Goal: Task Accomplishment & Management: Use online tool/utility

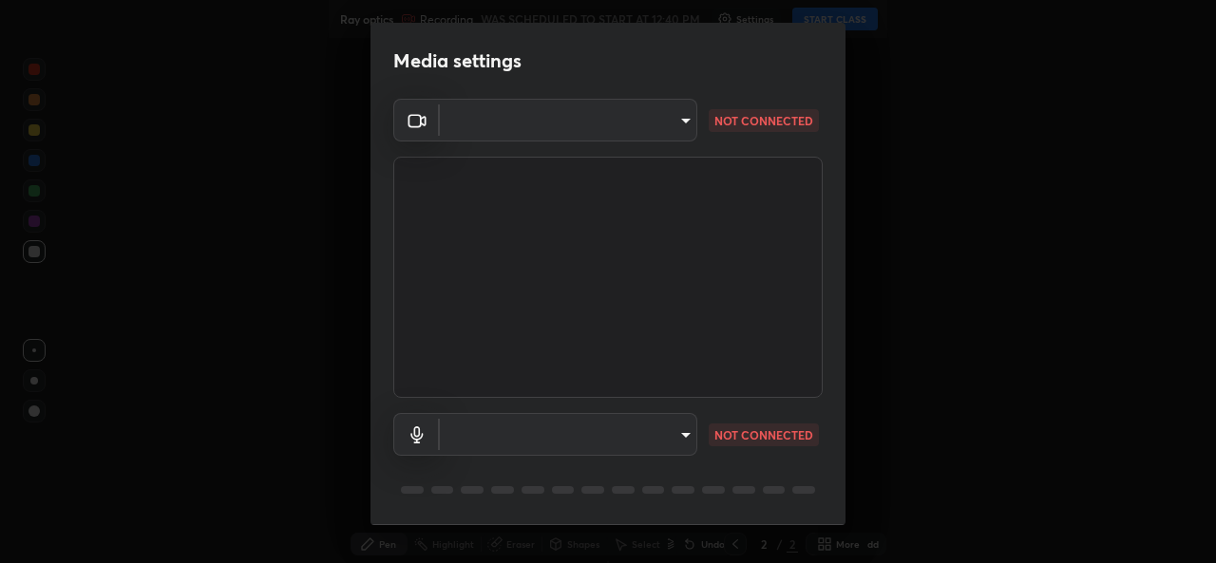
type input "b49ce733c18ed743311937eff9d4efc58a2a5cd54c0a2dbb976ee9af6a4c5ced"
type input "communications"
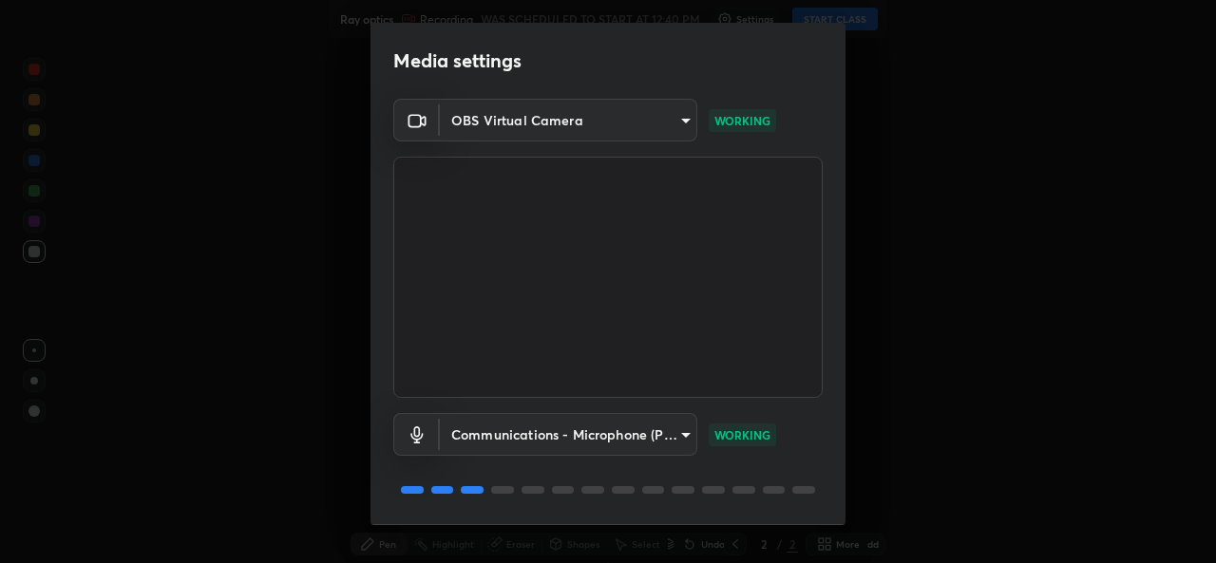
scroll to position [60, 0]
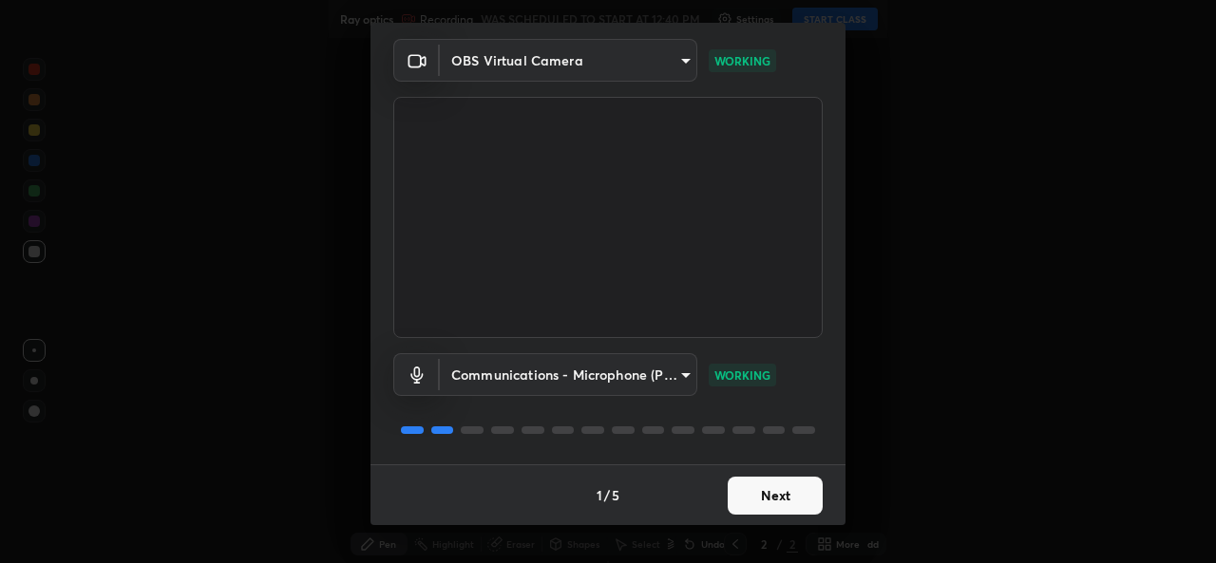
click at [758, 501] on button "Next" at bounding box center [774, 496] width 95 height 38
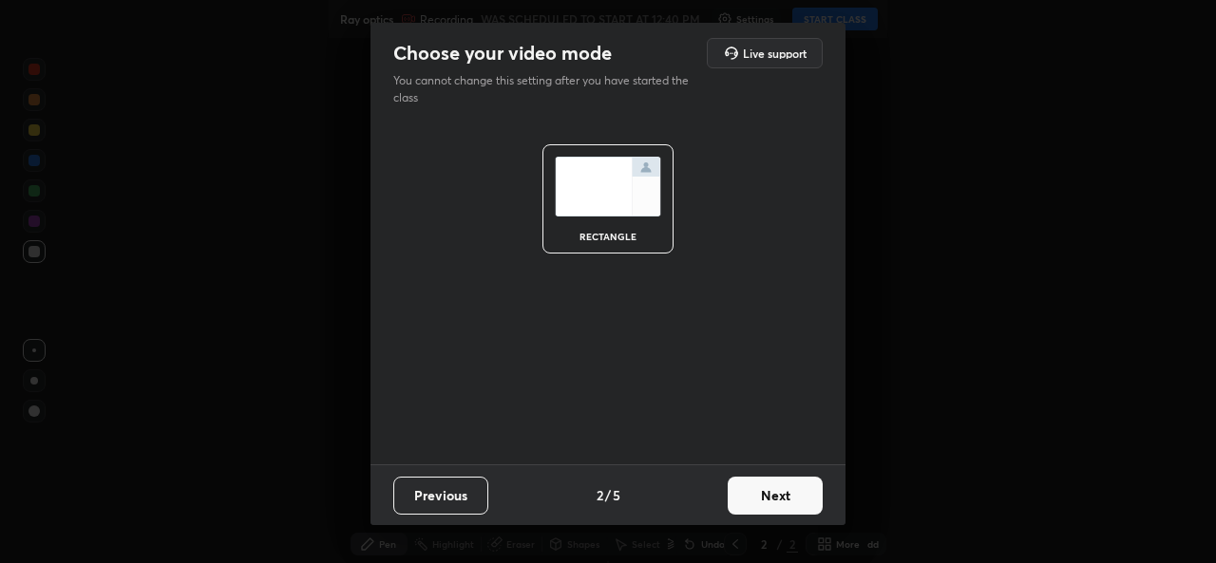
scroll to position [0, 0]
click at [756, 495] on button "Next" at bounding box center [774, 496] width 95 height 38
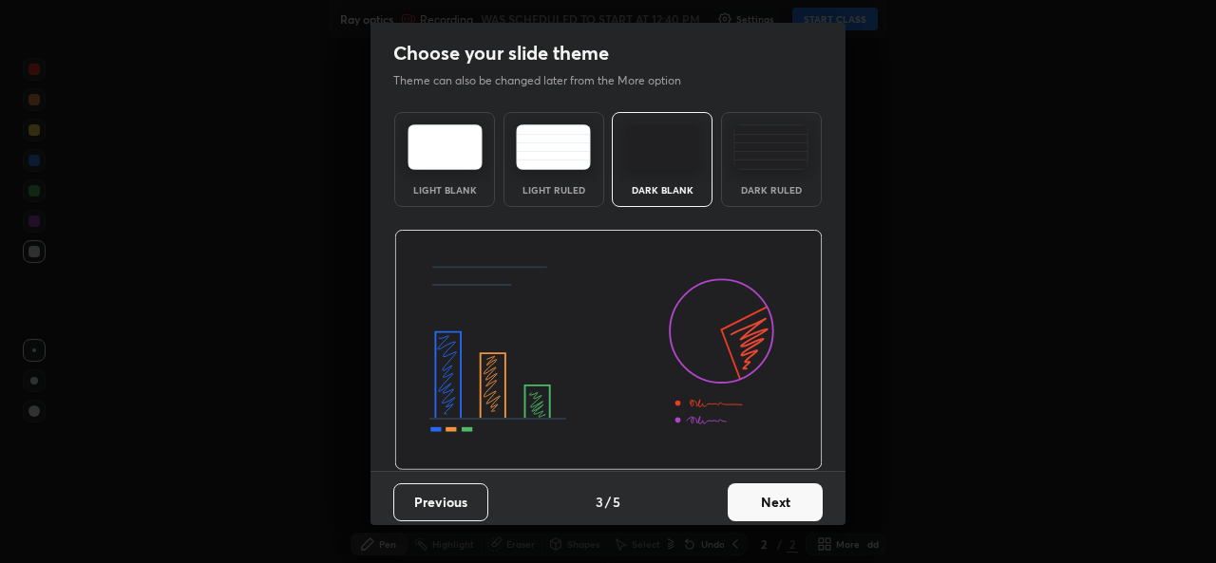
click at [763, 499] on button "Next" at bounding box center [774, 502] width 95 height 38
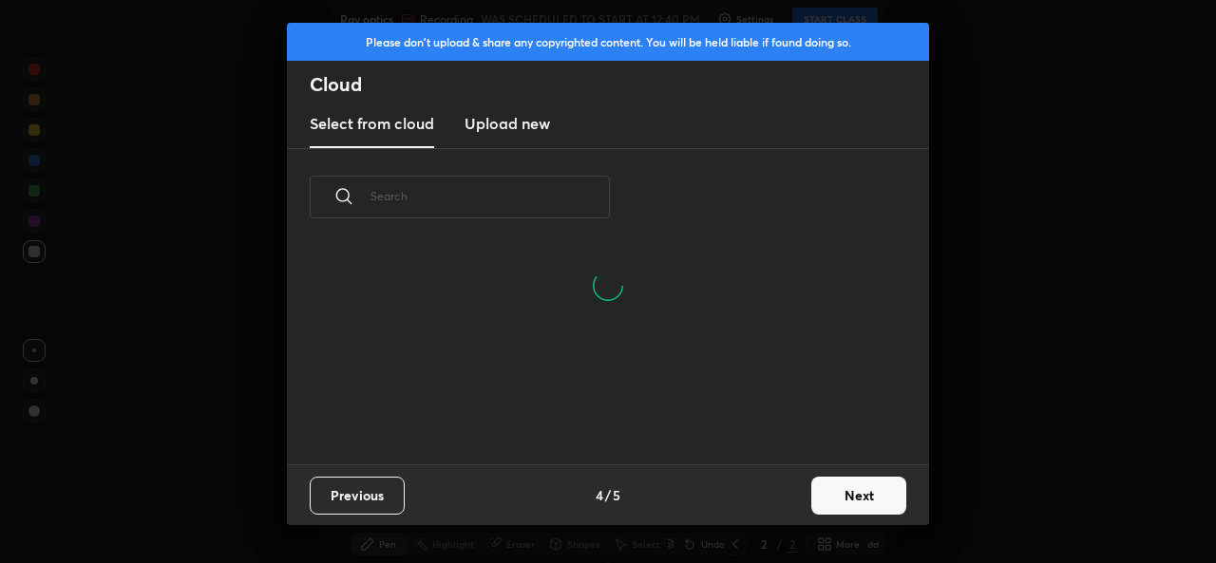
click at [820, 494] on button "Next" at bounding box center [858, 496] width 95 height 38
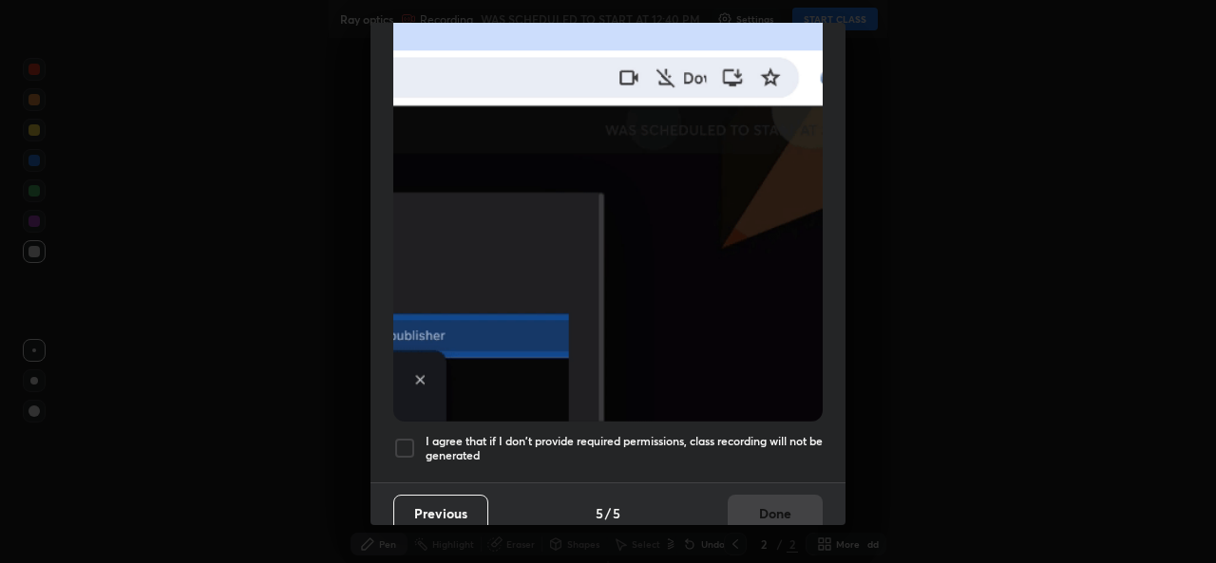
scroll to position [447, 0]
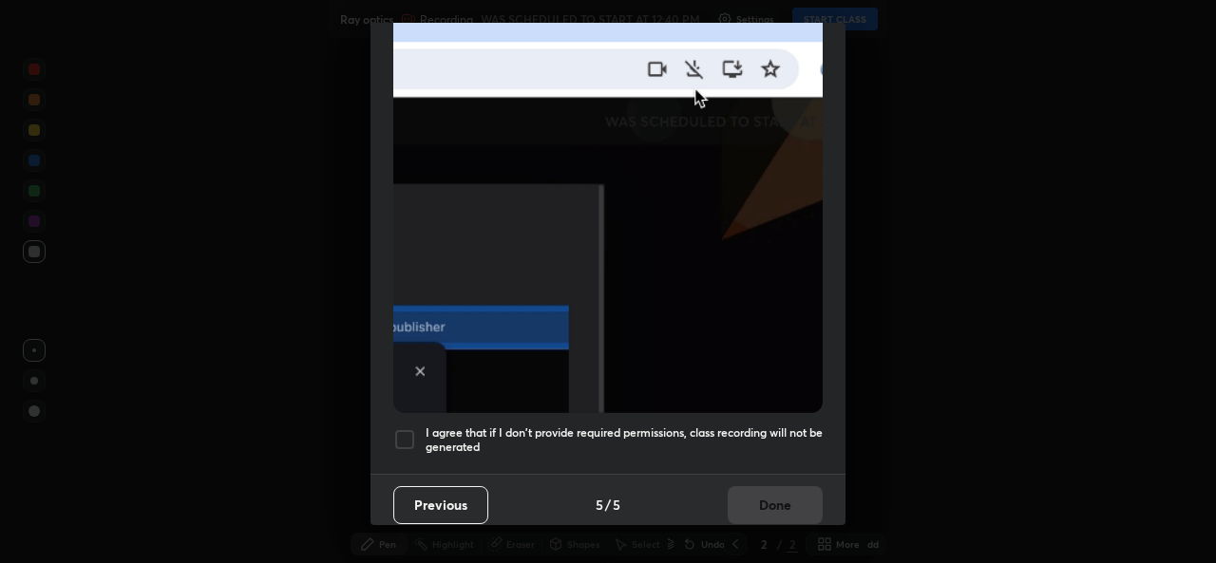
click at [604, 428] on h5 "I agree that if I don't provide required permissions, class recording will not …" at bounding box center [623, 439] width 397 height 29
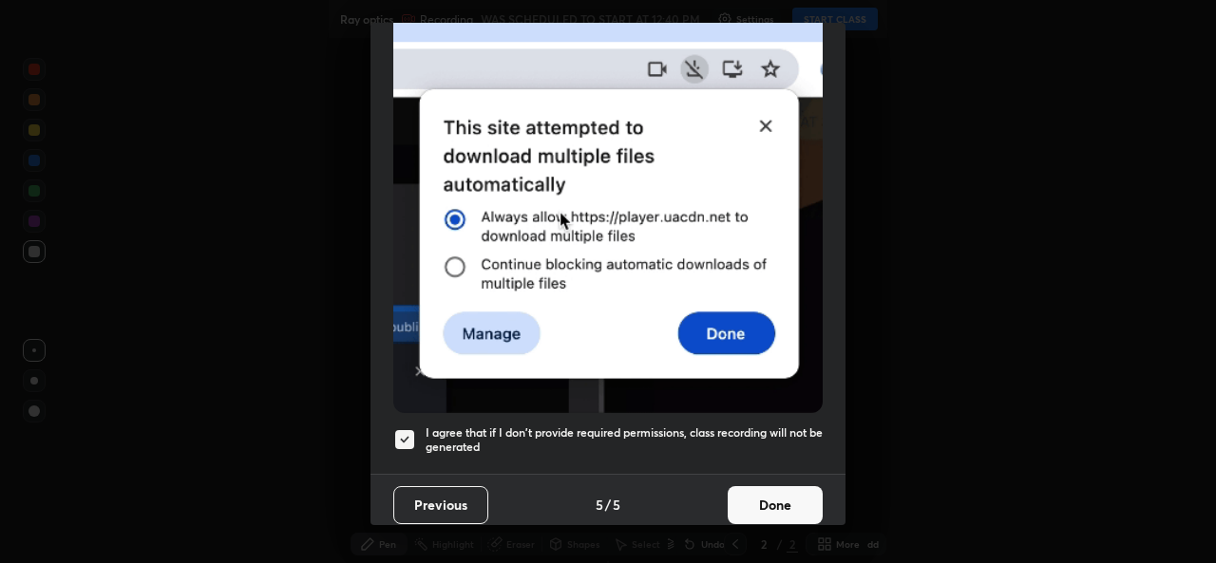
click at [767, 496] on button "Done" at bounding box center [774, 505] width 95 height 38
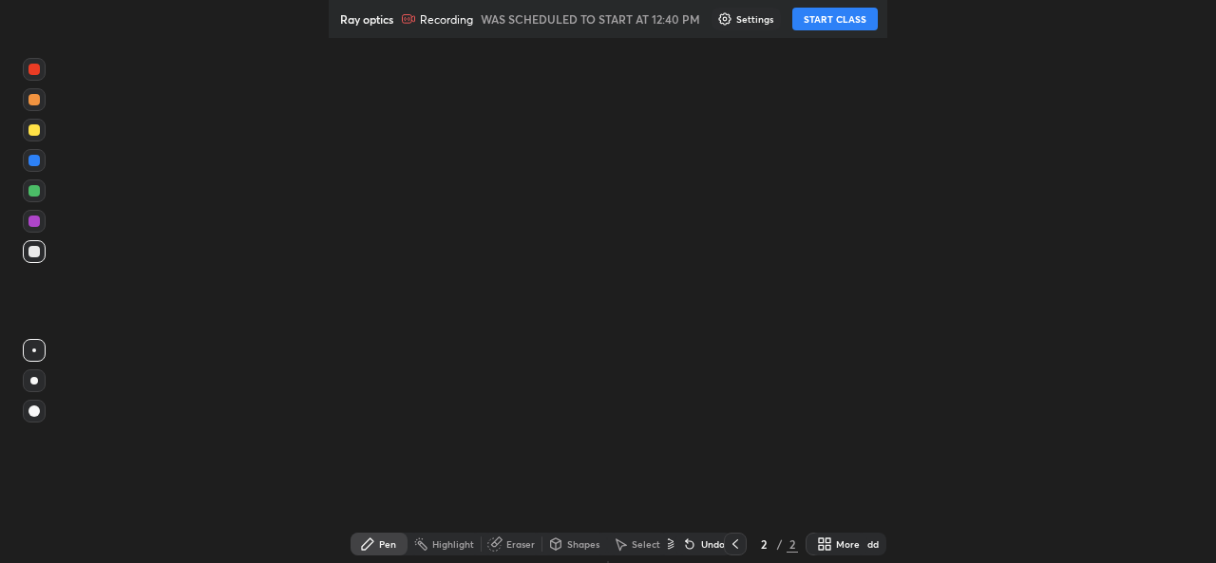
click at [837, 19] on button "START CLASS" at bounding box center [834, 19] width 85 height 23
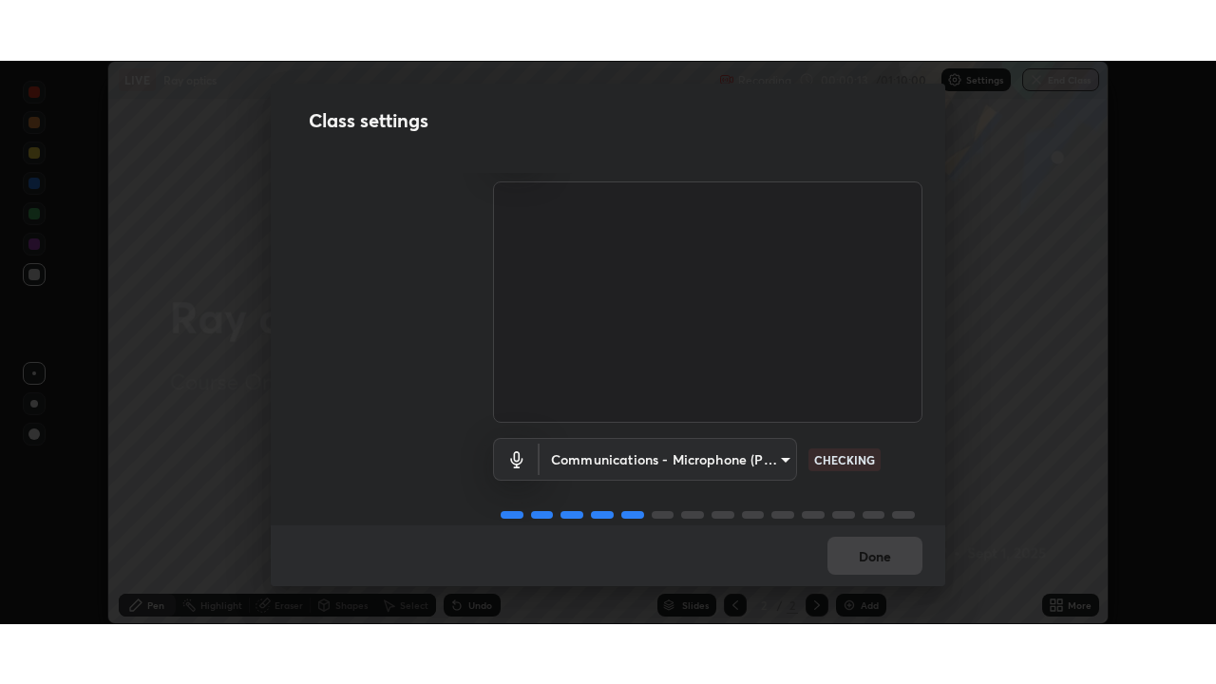
scroll to position [79, 0]
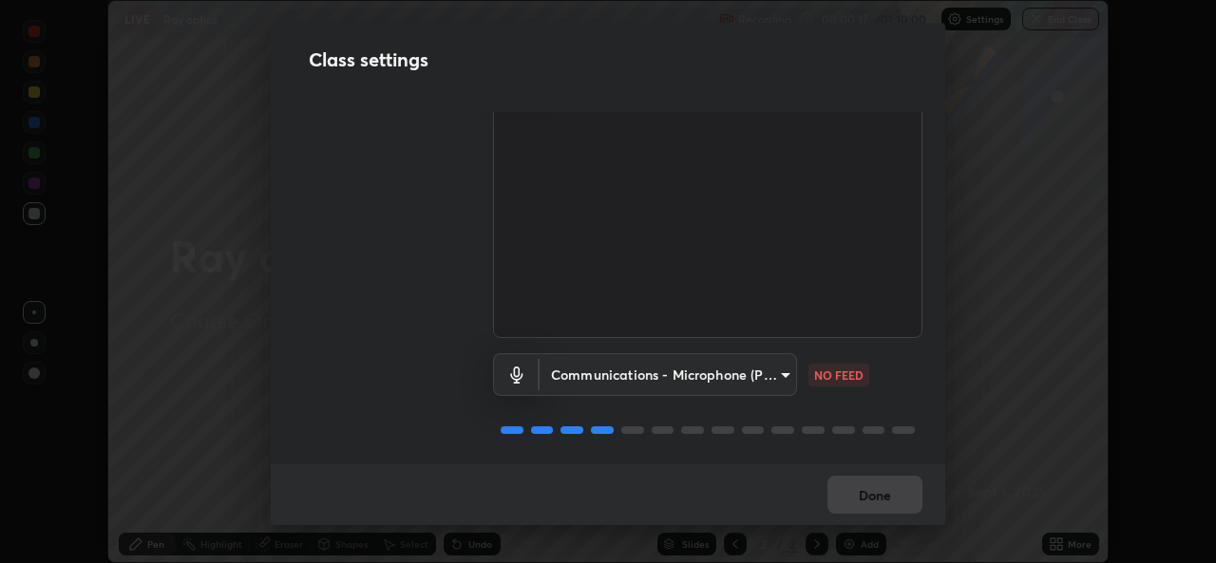
click at [737, 380] on body "Erase all LIVE Ray optics Recording 00:00:17 / 01:10:00 Settings End Class Sett…" at bounding box center [608, 281] width 1216 height 563
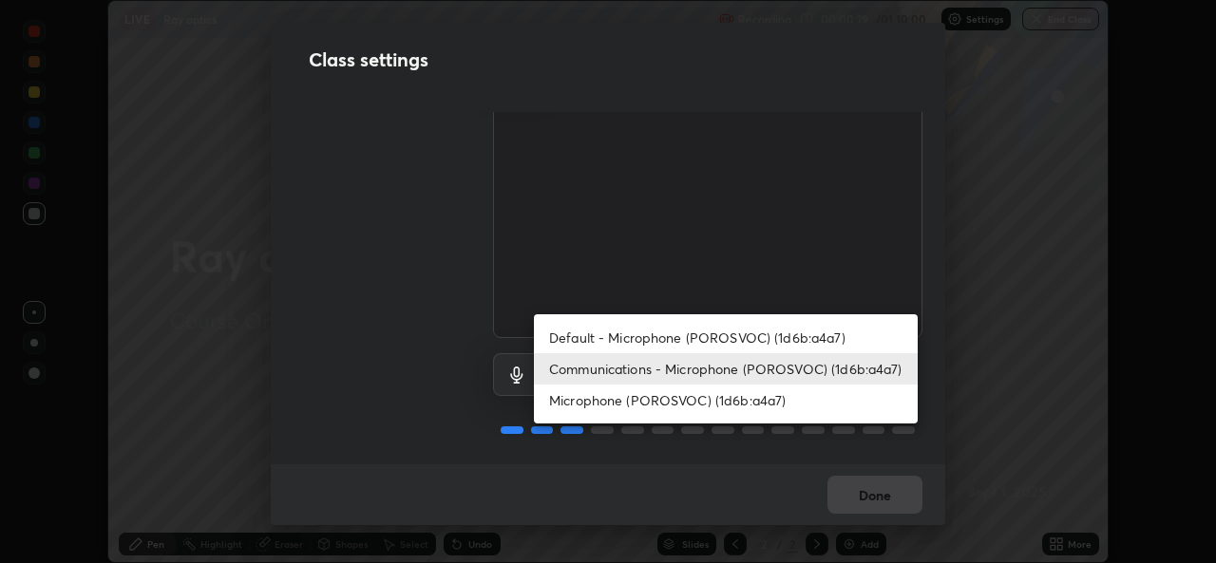
click at [670, 341] on li "Default - Microphone (POROSVOC) (1d6b:a4a7)" at bounding box center [726, 337] width 384 height 31
type input "default"
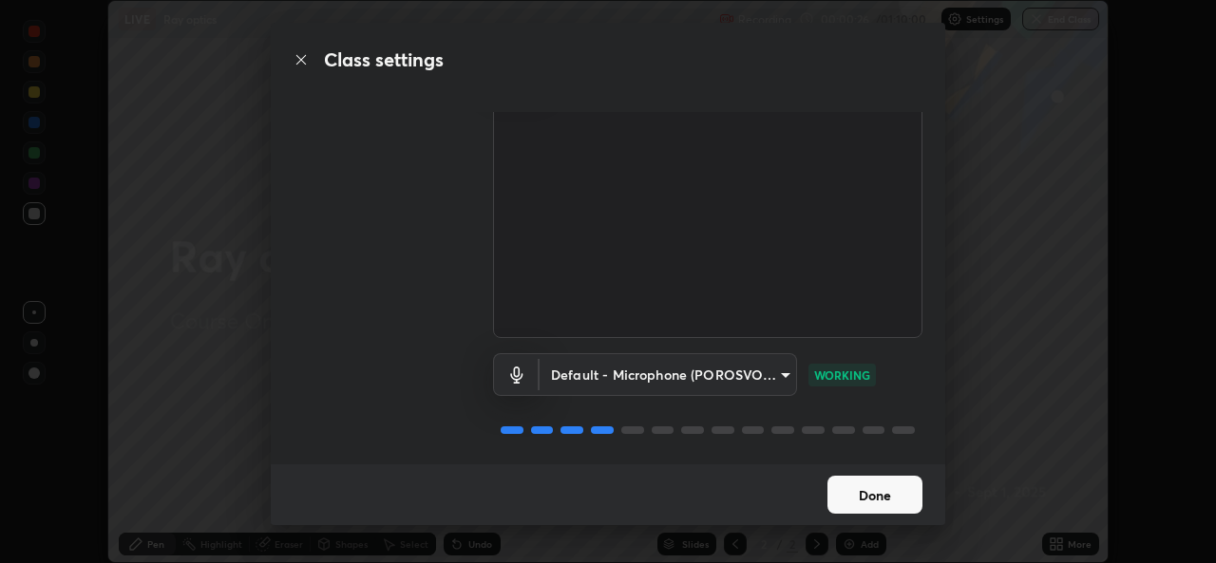
click at [860, 488] on button "Done" at bounding box center [874, 495] width 95 height 38
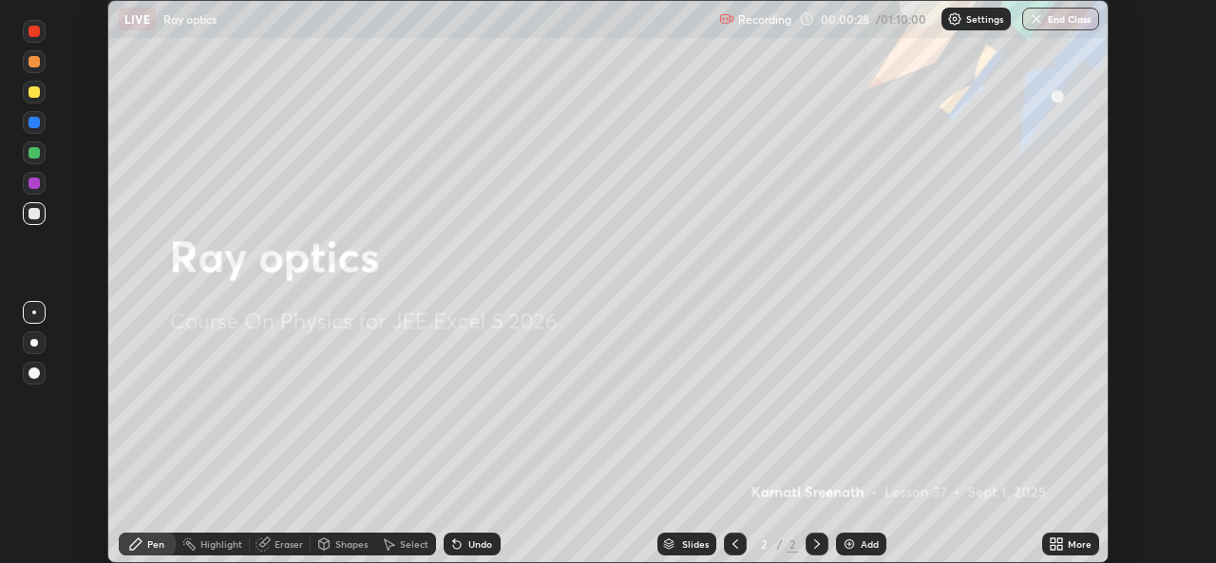
click at [1058, 544] on icon at bounding box center [1055, 544] width 15 height 15
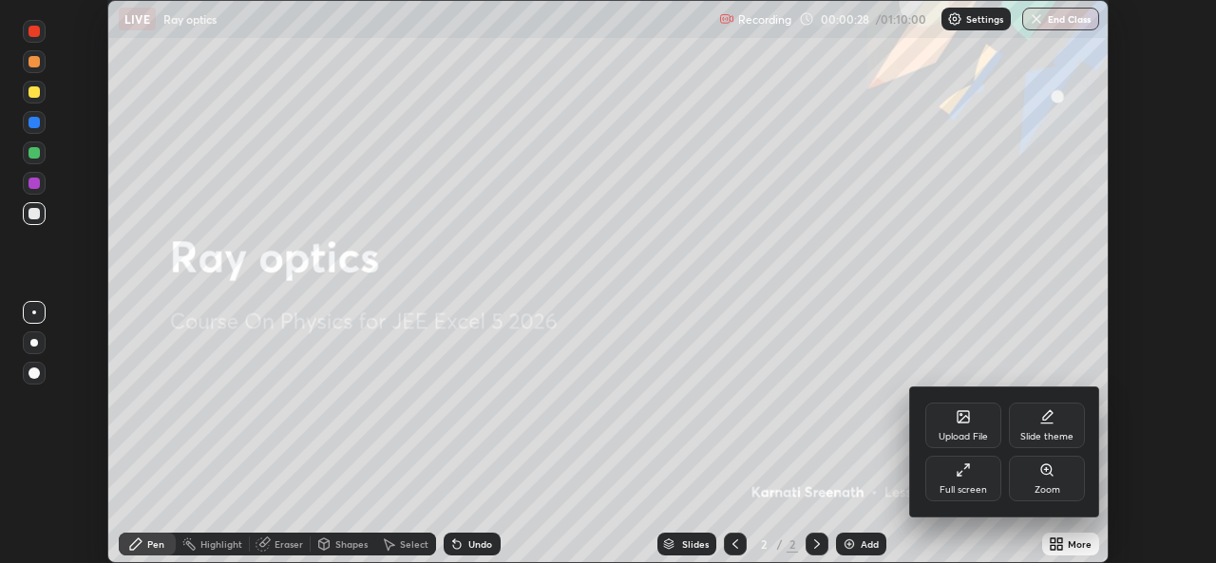
click at [952, 482] on div "Full screen" at bounding box center [963, 479] width 76 height 46
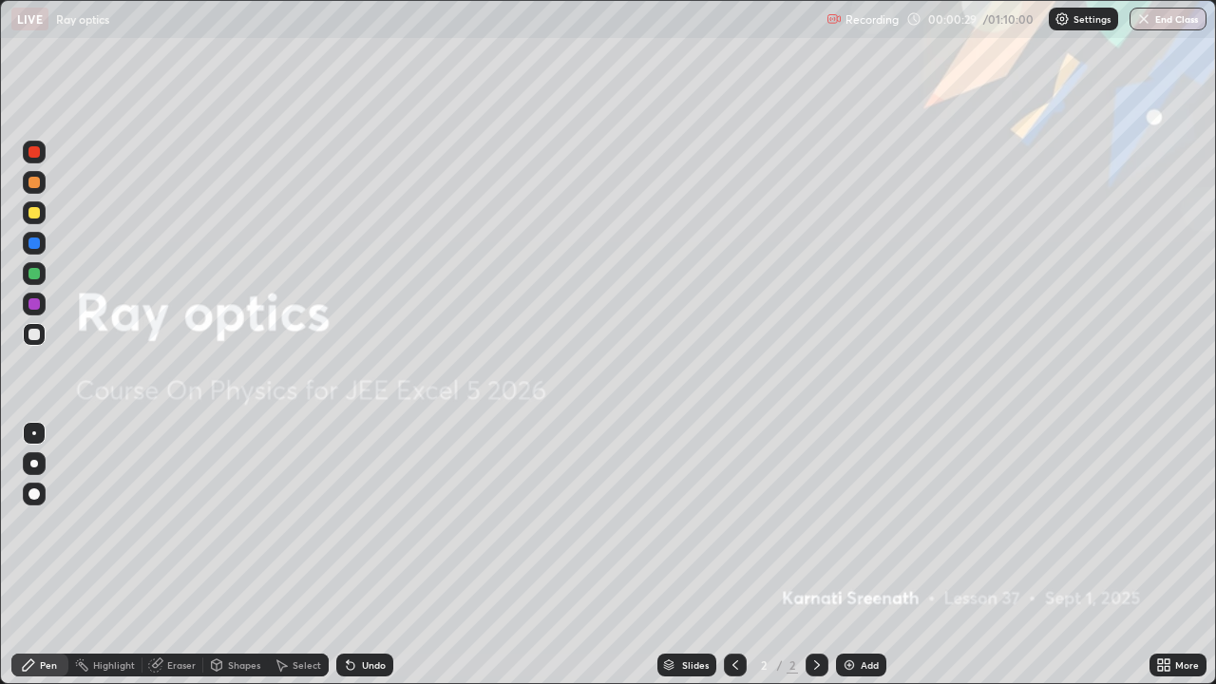
scroll to position [684, 1216]
click at [871, 562] on div "Add" at bounding box center [869, 664] width 18 height 9
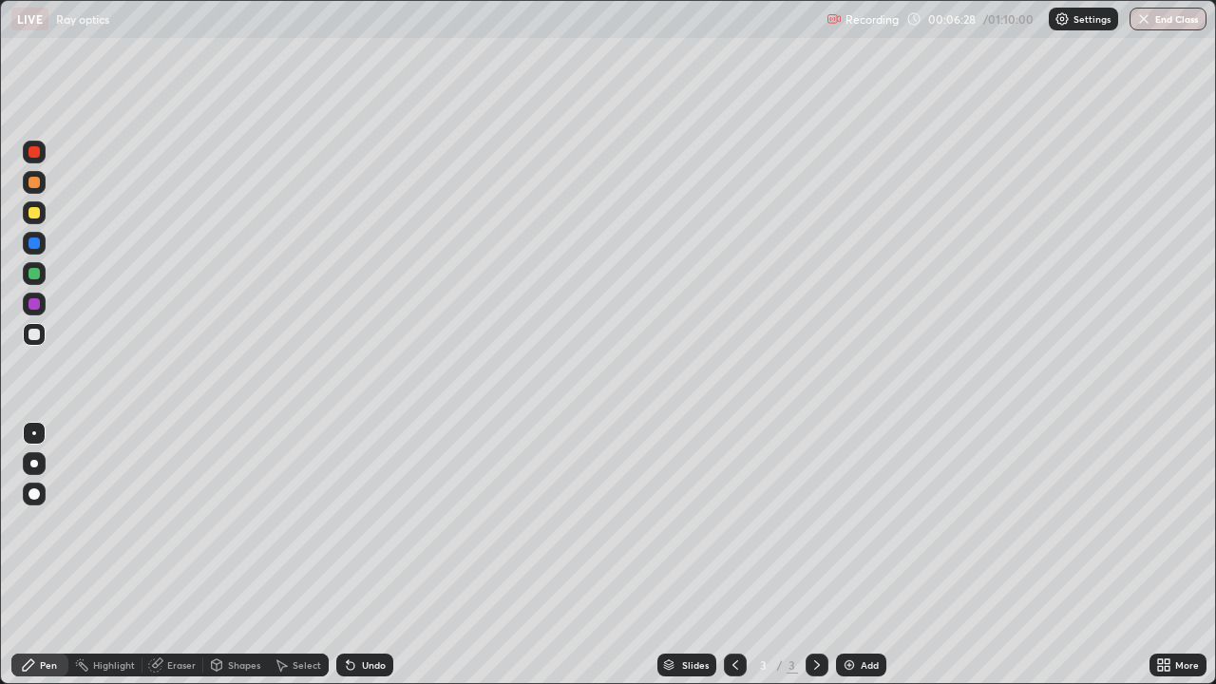
click at [39, 213] on div at bounding box center [33, 212] width 11 height 11
click at [36, 275] on div at bounding box center [33, 273] width 11 height 11
click at [113, 562] on div "Highlight" at bounding box center [114, 664] width 42 height 9
click at [32, 335] on div at bounding box center [33, 334] width 11 height 11
click at [39, 562] on div "Pen" at bounding box center [39, 664] width 57 height 23
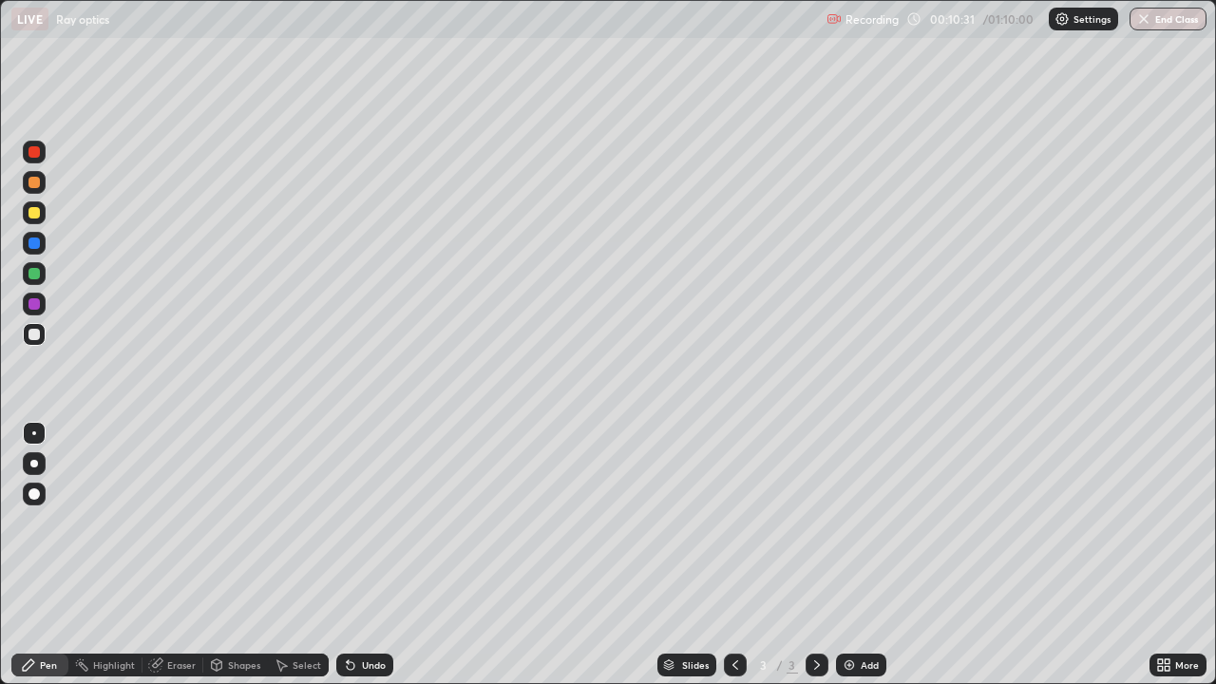
click at [33, 306] on div at bounding box center [33, 303] width 11 height 11
click at [37, 332] on div at bounding box center [33, 334] width 11 height 11
click at [32, 179] on div at bounding box center [33, 182] width 11 height 11
click at [867, 562] on div "Add" at bounding box center [869, 664] width 18 height 9
click at [733, 562] on icon at bounding box center [734, 664] width 15 height 15
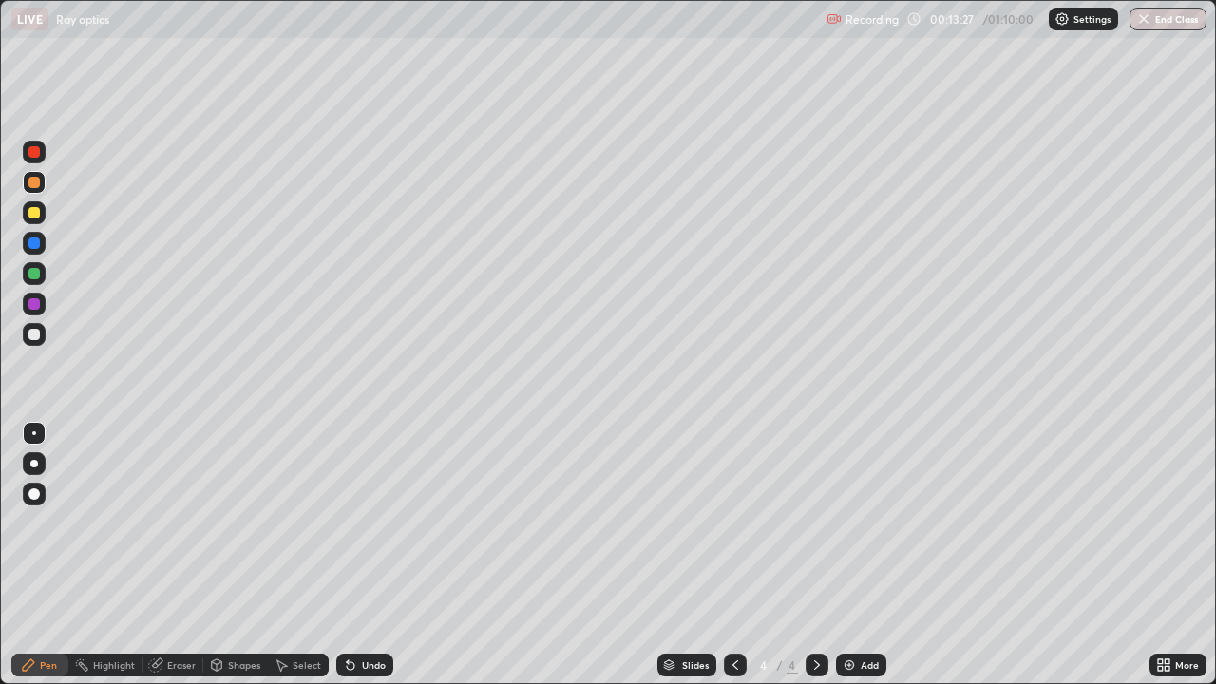
click at [730, 562] on icon at bounding box center [734, 664] width 15 height 15
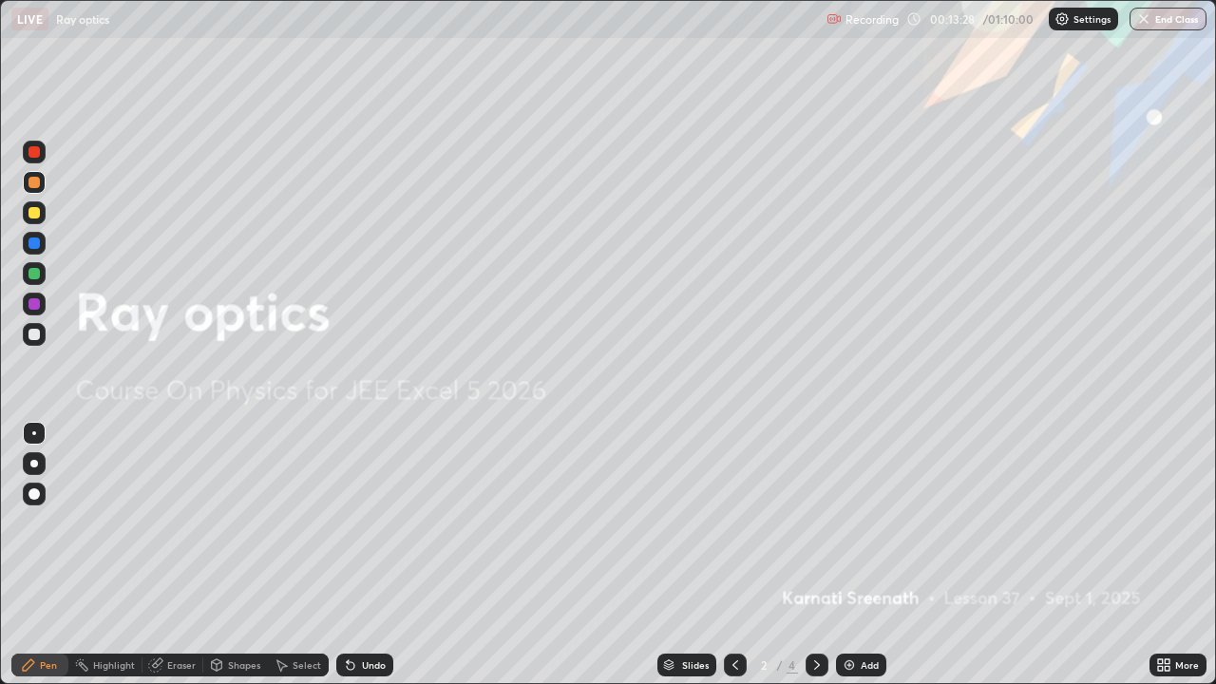
click at [812, 562] on icon at bounding box center [816, 664] width 15 height 15
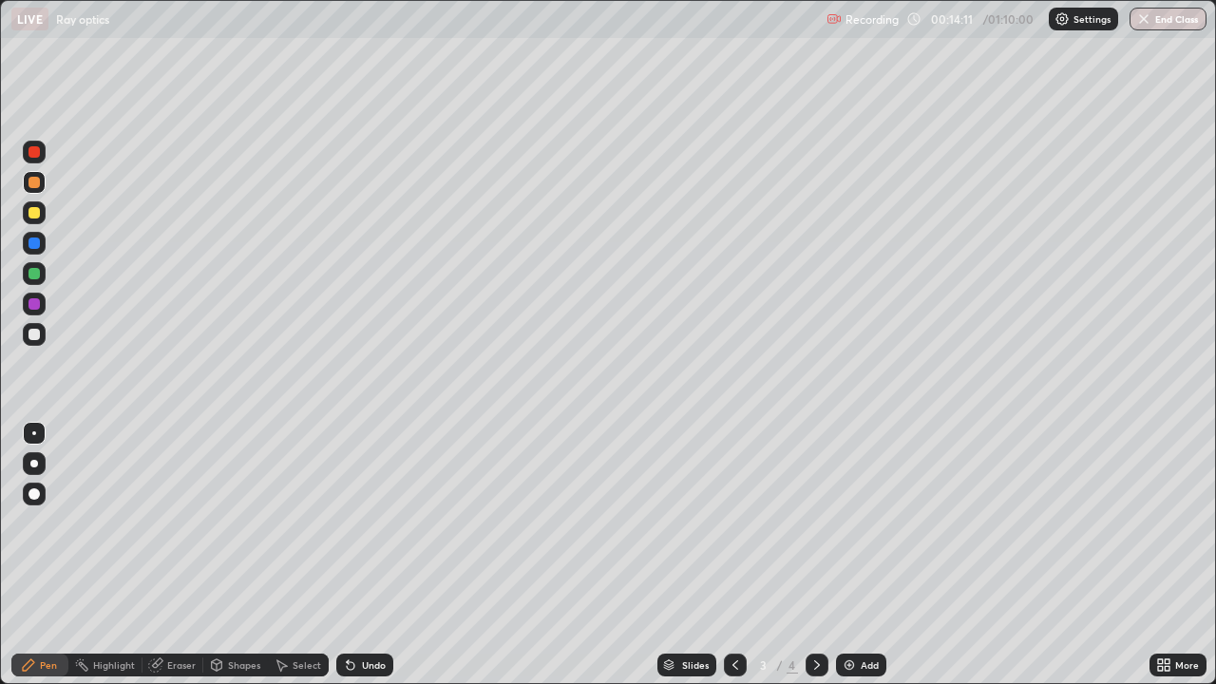
click at [176, 562] on div "Eraser" at bounding box center [172, 664] width 61 height 23
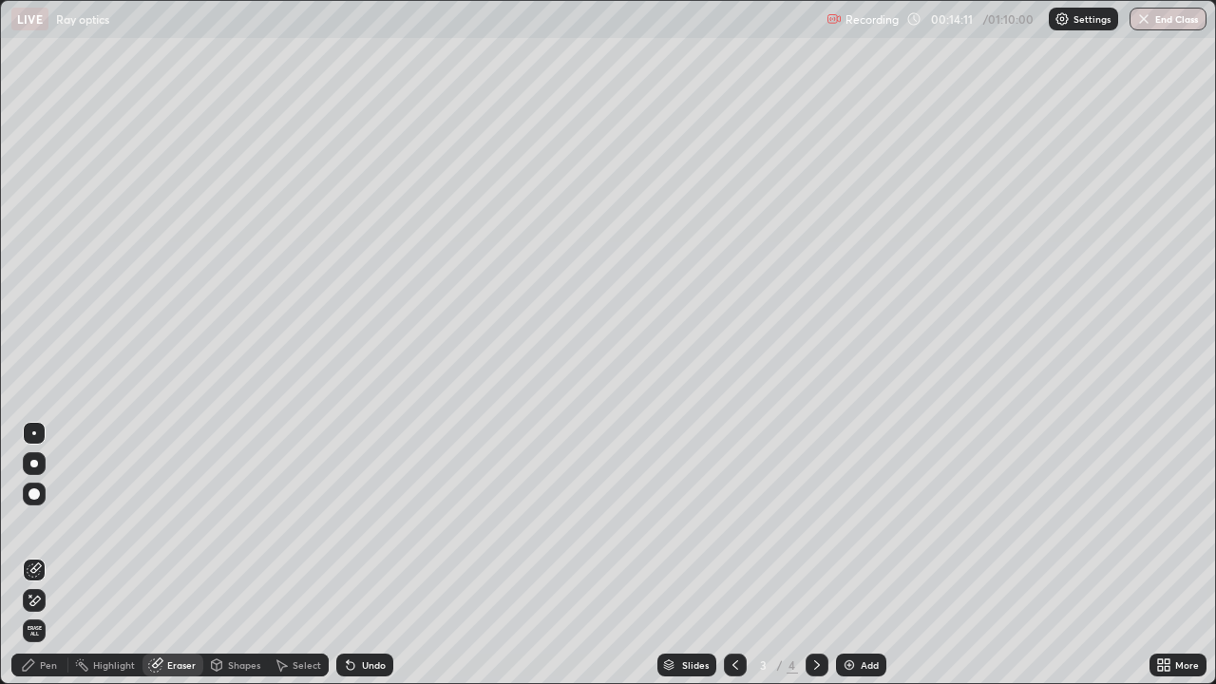
click at [176, 562] on div "Eraser" at bounding box center [181, 664] width 28 height 9
click at [55, 562] on div "Pen" at bounding box center [48, 664] width 17 height 9
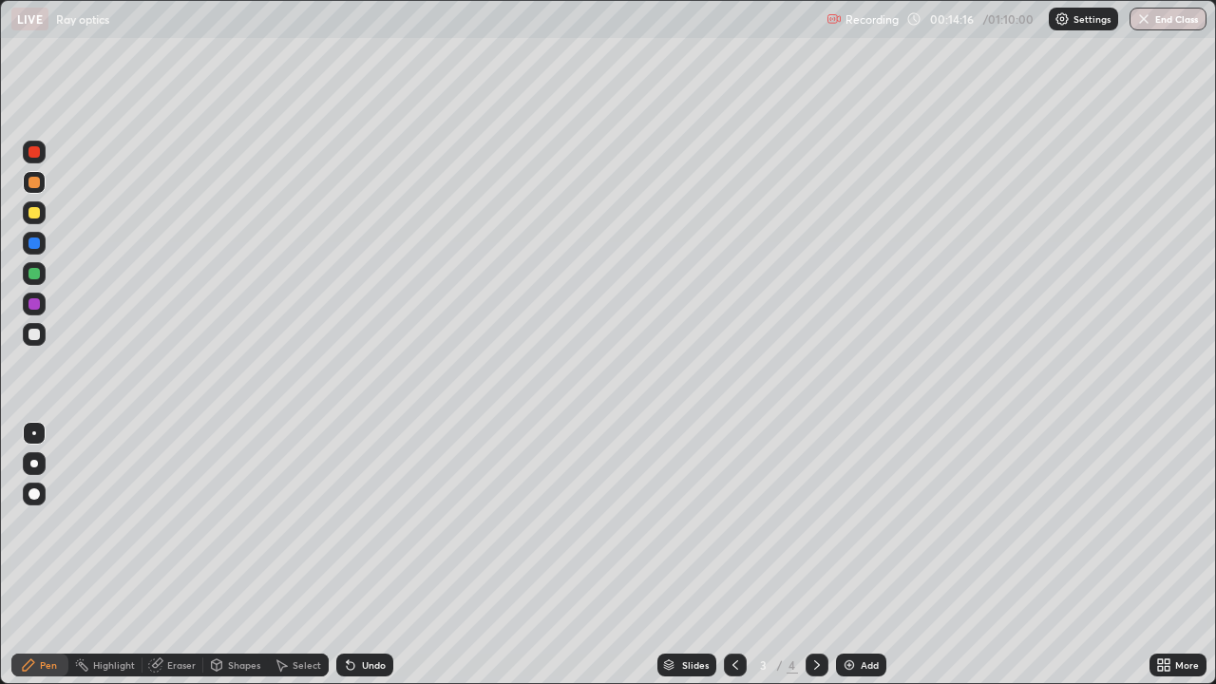
click at [813, 562] on icon at bounding box center [816, 664] width 15 height 15
click at [33, 335] on div at bounding box center [33, 334] width 11 height 11
click at [32, 273] on div at bounding box center [33, 273] width 11 height 11
click at [31, 330] on div at bounding box center [33, 334] width 11 height 11
click at [41, 305] on div at bounding box center [34, 303] width 23 height 23
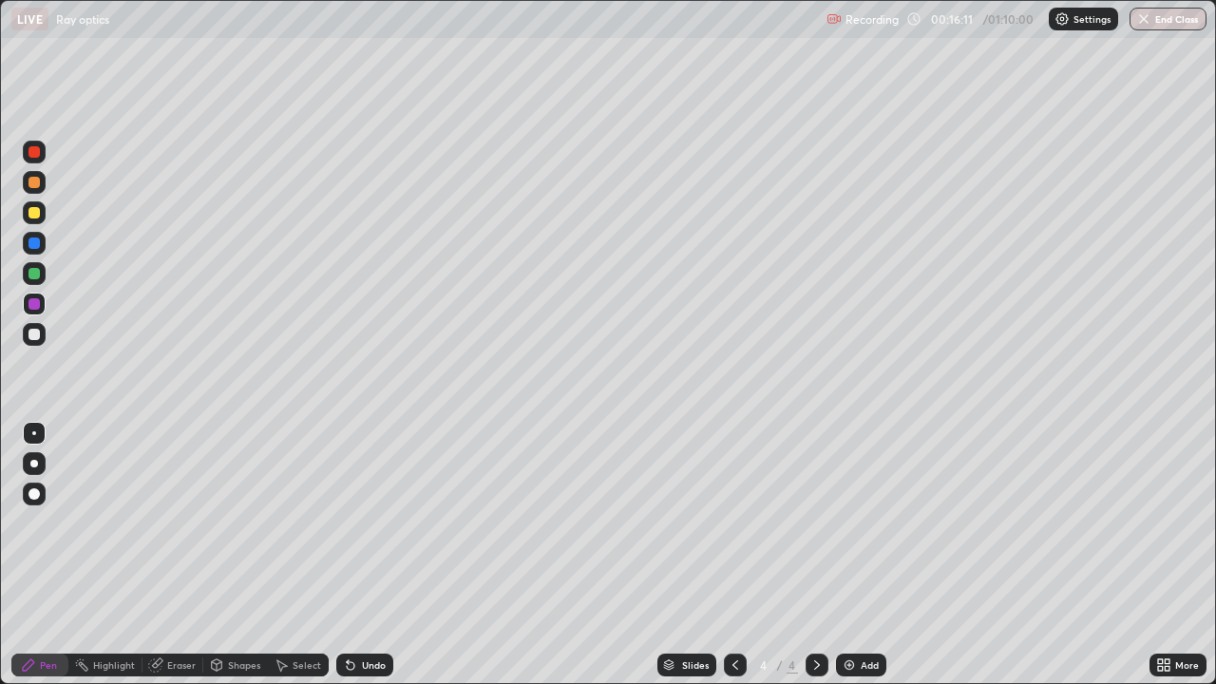
click at [35, 272] on div at bounding box center [33, 273] width 11 height 11
click at [33, 338] on div at bounding box center [33, 334] width 11 height 11
click at [33, 273] on div at bounding box center [33, 273] width 11 height 11
click at [190, 562] on div "Eraser" at bounding box center [181, 664] width 28 height 9
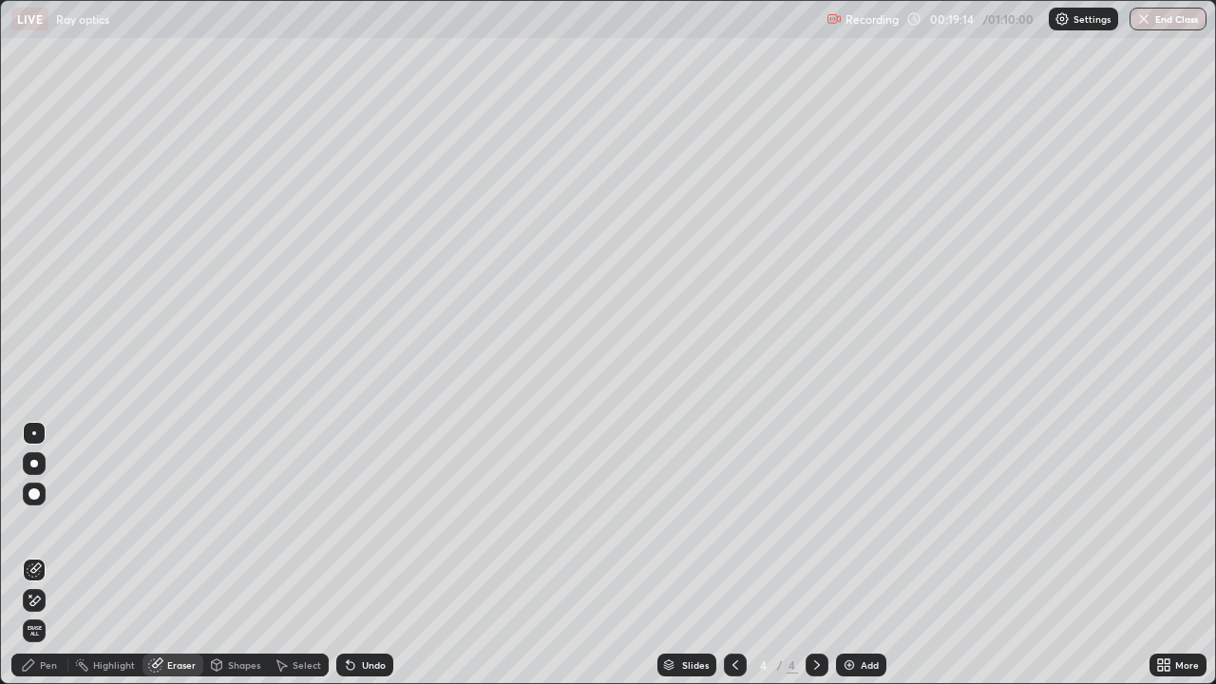
click at [47, 562] on div "Pen" at bounding box center [48, 664] width 17 height 9
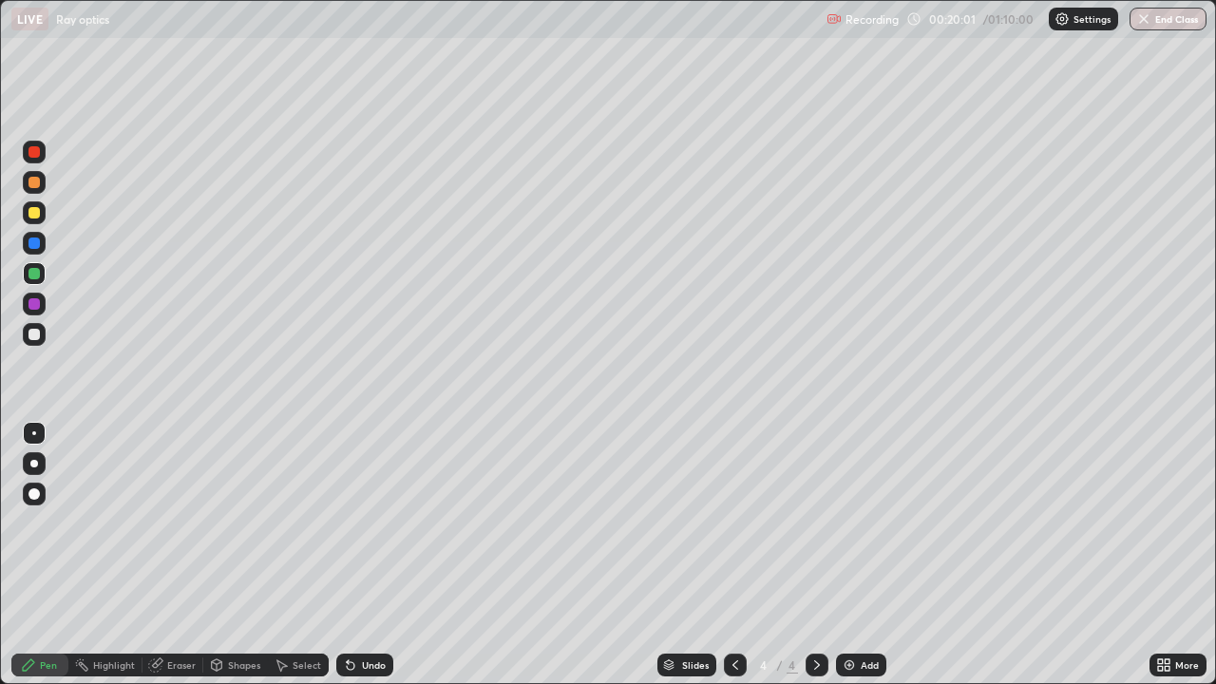
click at [32, 334] on div at bounding box center [33, 334] width 11 height 11
click at [298, 562] on div "Select" at bounding box center [306, 664] width 28 height 9
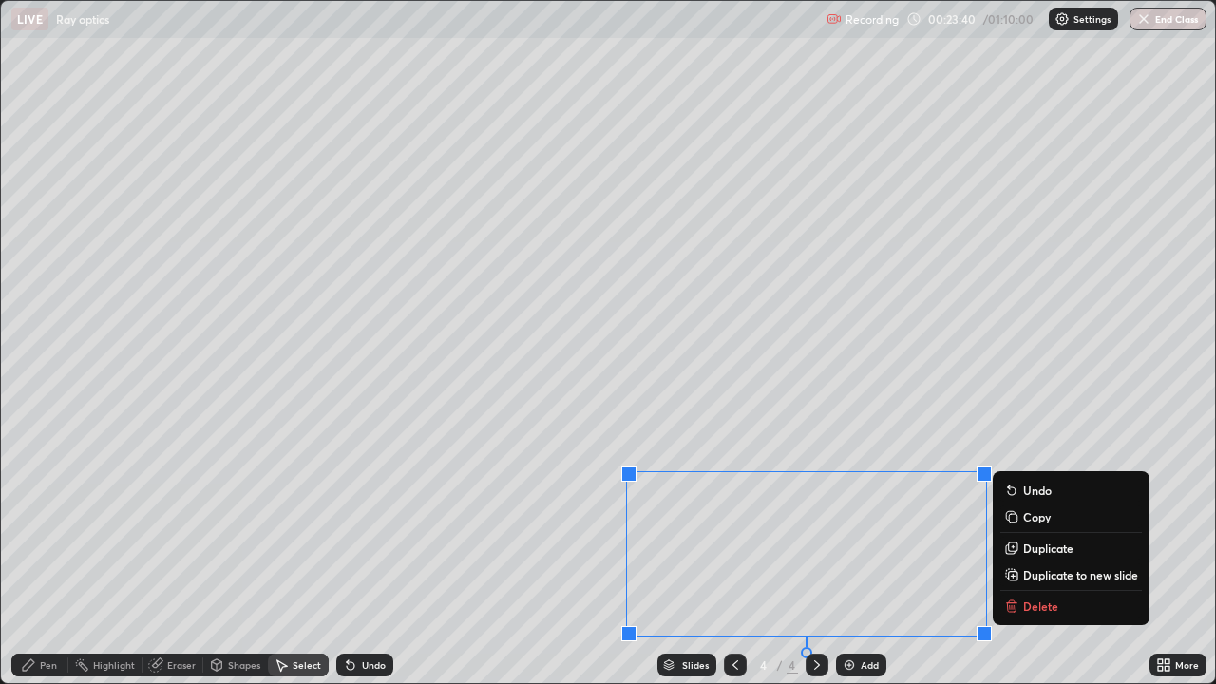
click at [1048, 562] on p "Duplicate to new slide" at bounding box center [1080, 574] width 115 height 15
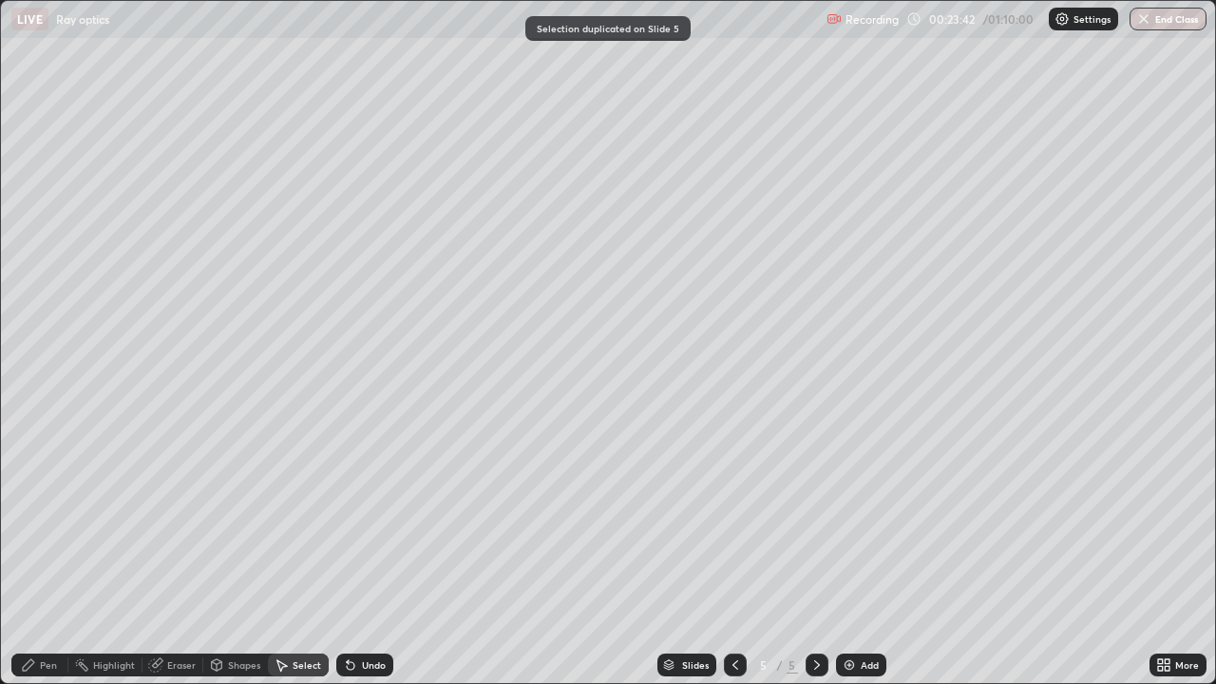
click at [806, 562] on div "0 ° Undo Copy Duplicate Duplicate to new slide Delete" at bounding box center [608, 342] width 1214 height 682
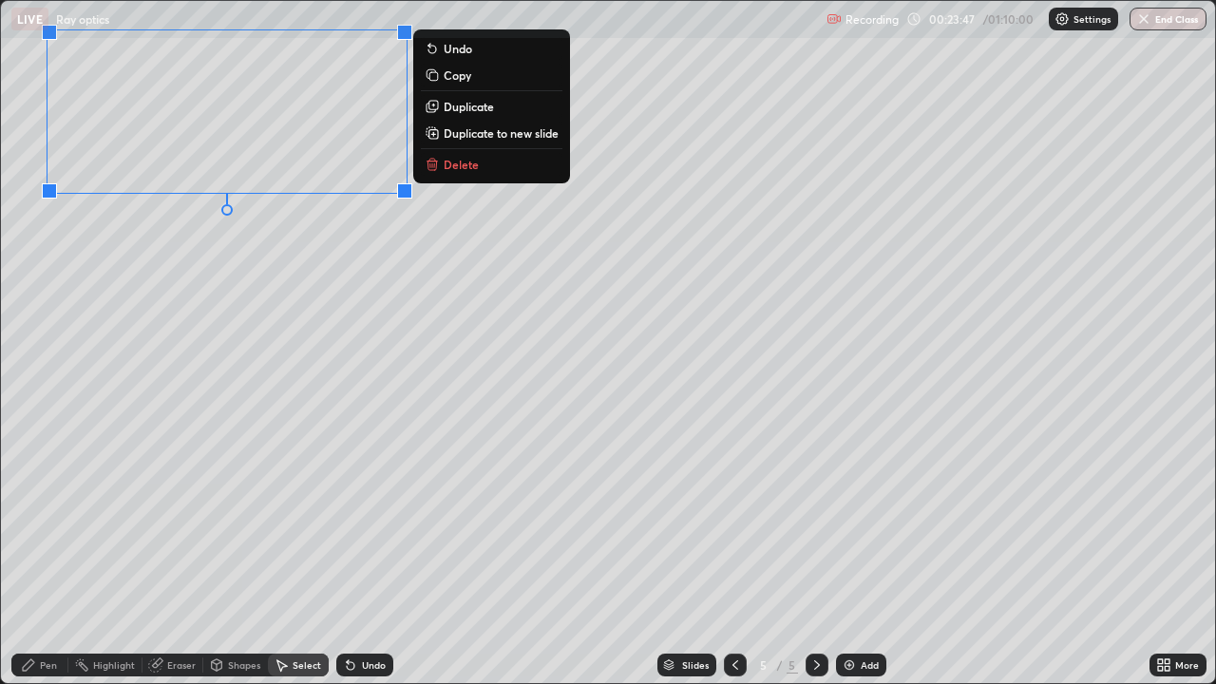
click at [161, 562] on icon at bounding box center [155, 664] width 15 height 15
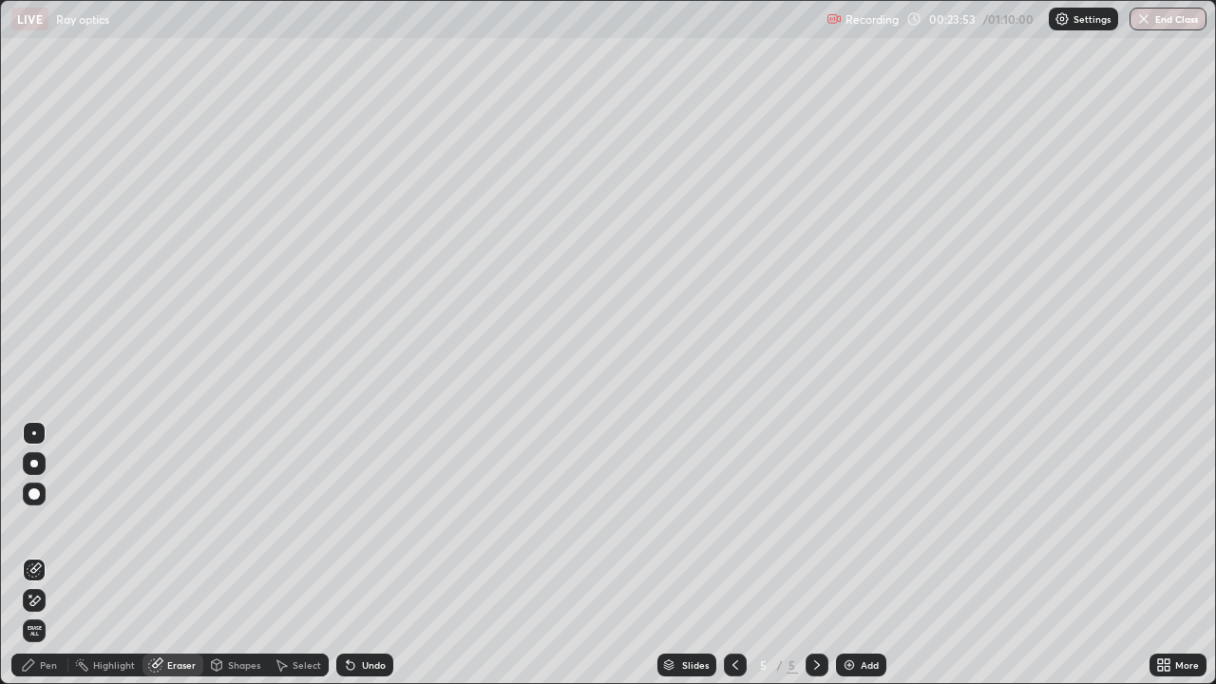
click at [60, 562] on div "Pen" at bounding box center [39, 664] width 57 height 23
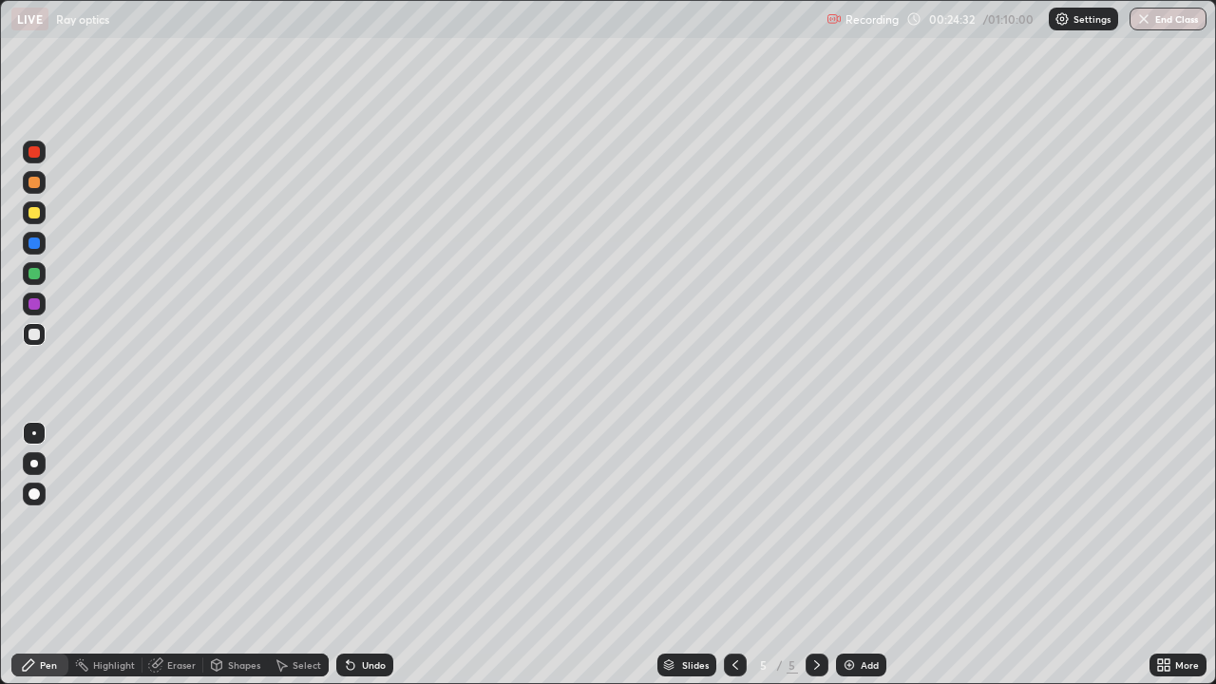
click at [376, 562] on div "Undo" at bounding box center [364, 664] width 57 height 23
click at [374, 562] on div "Undo" at bounding box center [374, 664] width 24 height 9
click at [733, 562] on icon at bounding box center [734, 664] width 15 height 15
click at [813, 562] on icon at bounding box center [816, 664] width 15 height 15
click at [370, 562] on div "Undo" at bounding box center [374, 664] width 24 height 9
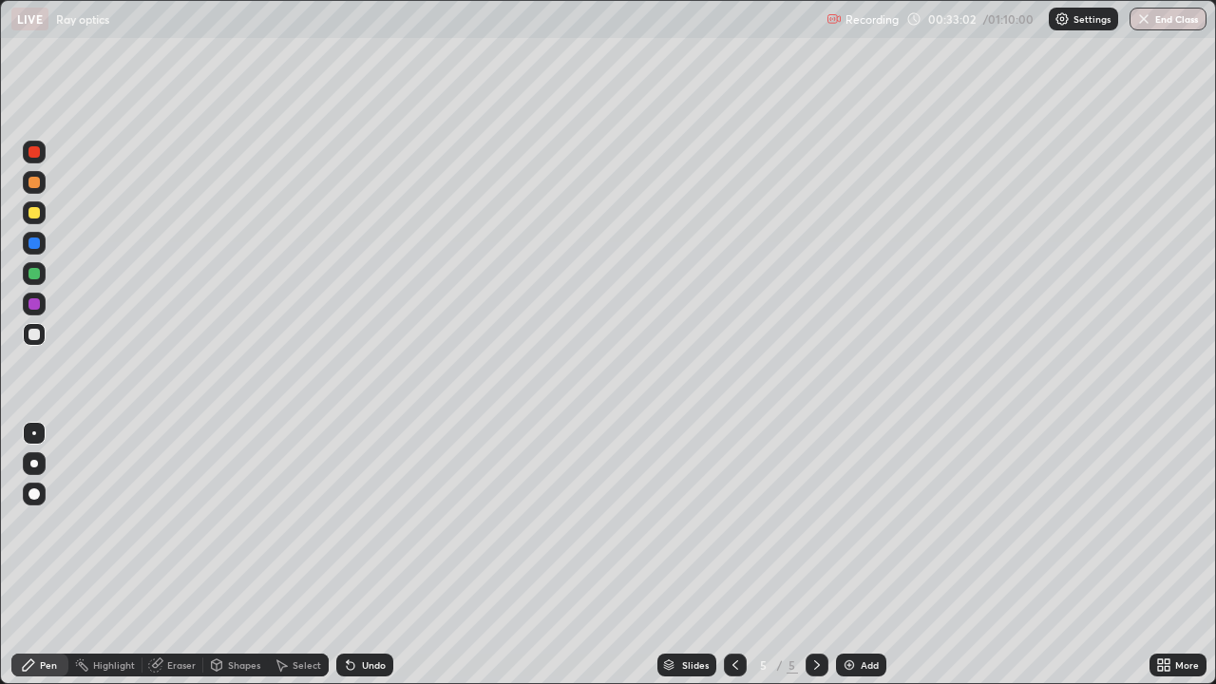
click at [367, 562] on div "Undo" at bounding box center [374, 664] width 24 height 9
click at [369, 562] on div "Undo" at bounding box center [374, 664] width 24 height 9
click at [362, 562] on div "Undo" at bounding box center [374, 664] width 24 height 9
click at [368, 562] on div "Undo" at bounding box center [374, 664] width 24 height 9
click at [372, 562] on div "Undo" at bounding box center [374, 664] width 24 height 9
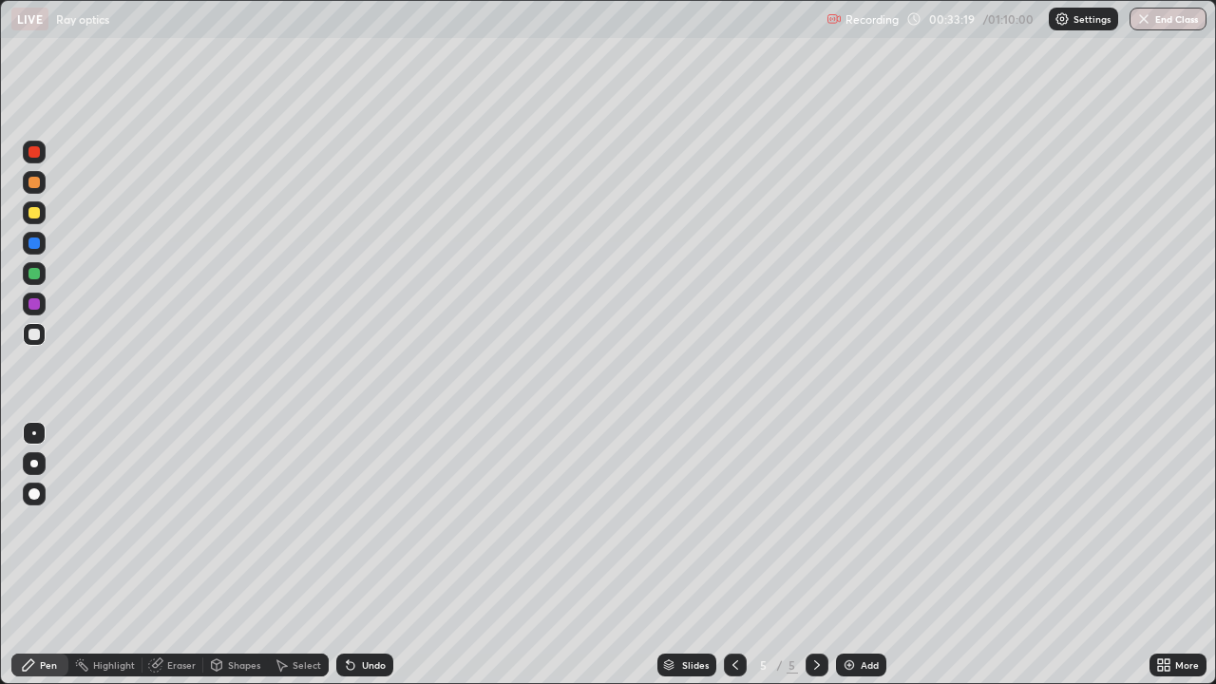
click at [856, 562] on div "Add" at bounding box center [861, 664] width 50 height 23
click at [363, 562] on div "Undo" at bounding box center [374, 664] width 24 height 9
click at [367, 562] on div "Undo" at bounding box center [374, 664] width 24 height 9
click at [724, 562] on div at bounding box center [735, 664] width 23 height 23
click at [35, 204] on div at bounding box center [34, 212] width 23 height 23
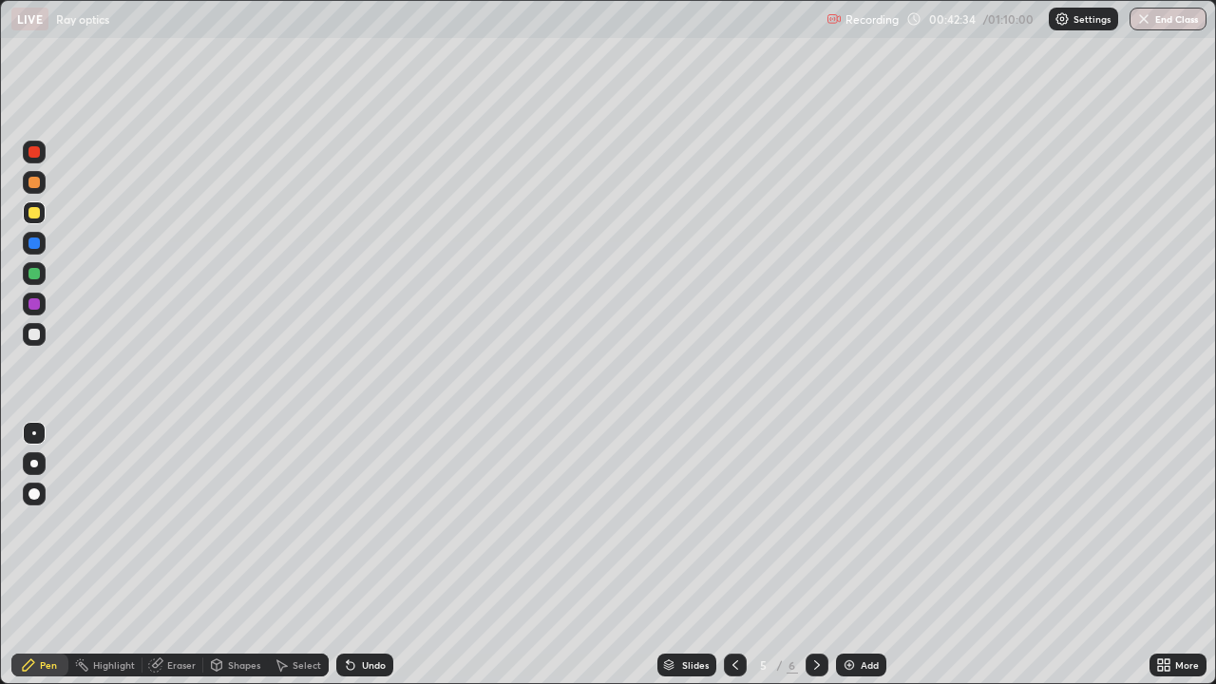
click at [862, 562] on div "Add" at bounding box center [869, 664] width 18 height 9
click at [30, 338] on div at bounding box center [33, 334] width 11 height 11
click at [371, 562] on div "Undo" at bounding box center [374, 664] width 24 height 9
click at [375, 562] on div "Undo" at bounding box center [374, 664] width 24 height 9
click at [818, 562] on icon at bounding box center [816, 664] width 15 height 15
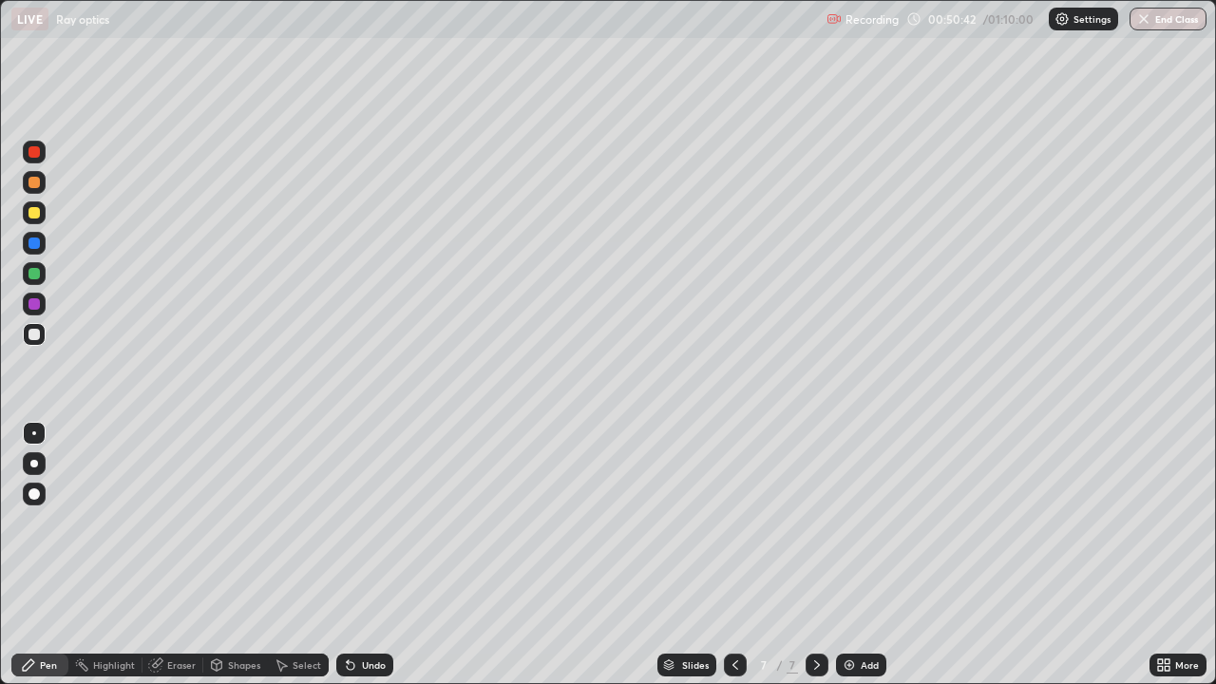
click at [856, 562] on div "Add" at bounding box center [861, 664] width 50 height 23
click at [34, 463] on div at bounding box center [34, 464] width 8 height 8
click at [44, 184] on div at bounding box center [34, 182] width 23 height 23
click at [35, 276] on div at bounding box center [33, 273] width 11 height 11
click at [24, 206] on div at bounding box center [34, 212] width 23 height 23
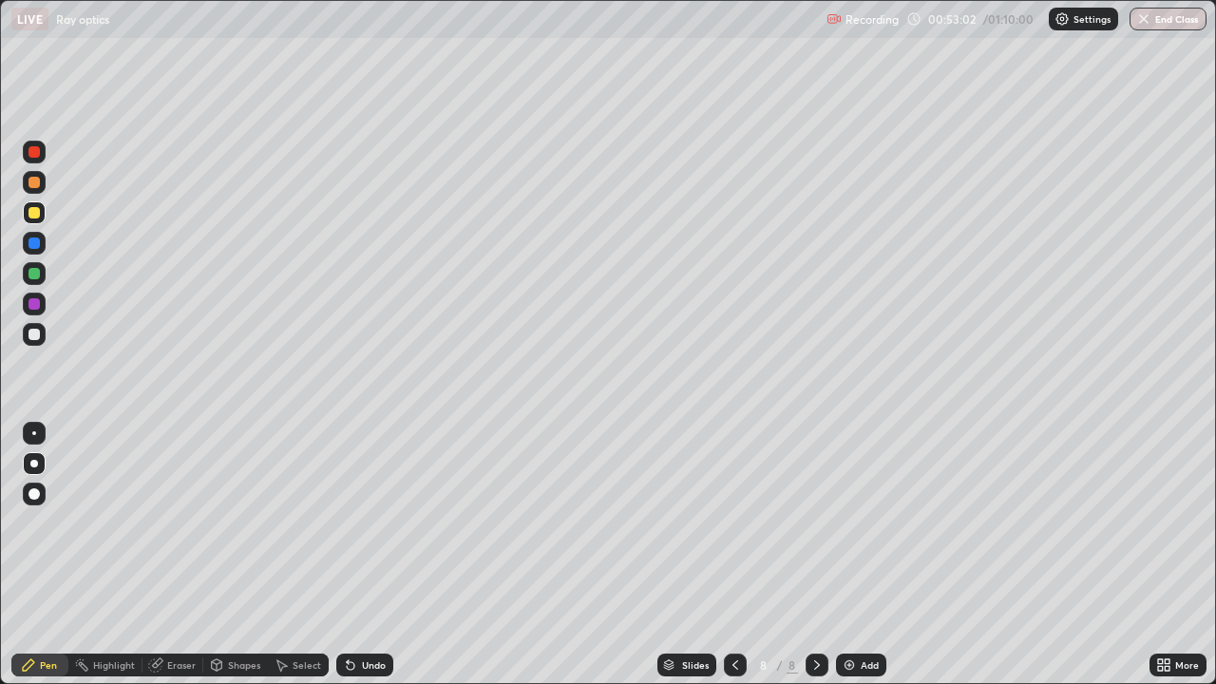
click at [31, 271] on div at bounding box center [33, 273] width 11 height 11
click at [42, 211] on div at bounding box center [34, 212] width 23 height 23
click at [37, 213] on div at bounding box center [33, 212] width 11 height 11
click at [36, 273] on div at bounding box center [33, 273] width 11 height 11
click at [41, 340] on div at bounding box center [34, 334] width 23 height 23
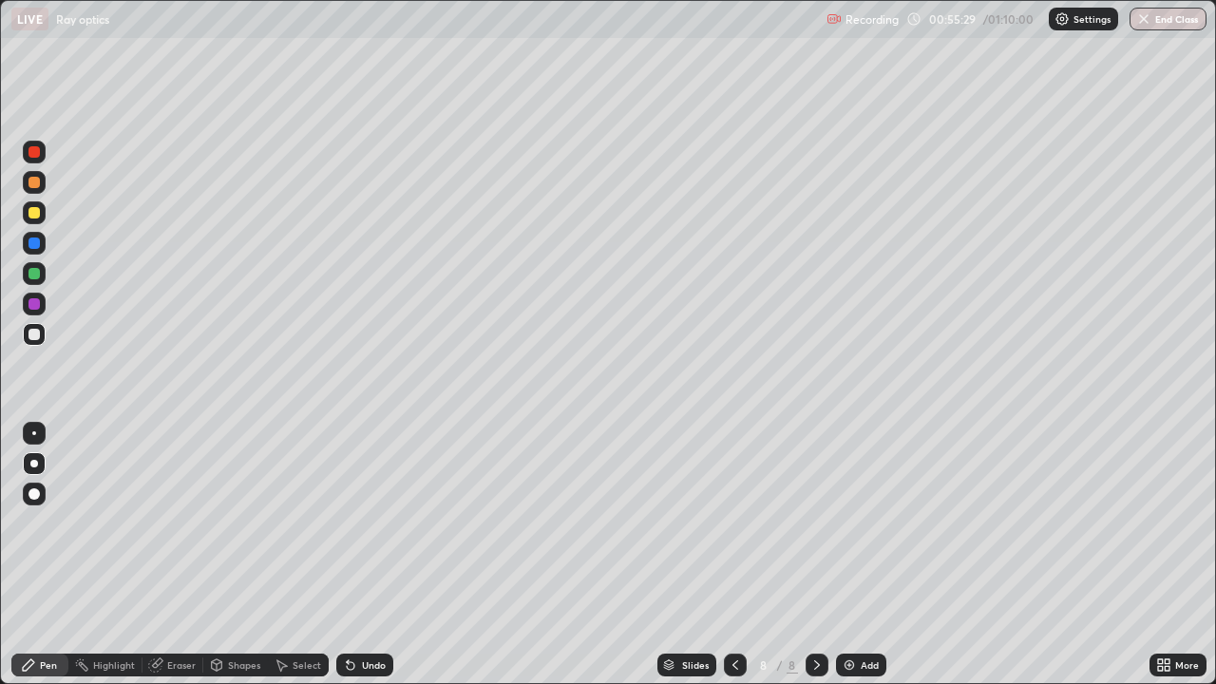
click at [33, 211] on div at bounding box center [33, 212] width 11 height 11
click at [367, 562] on div "Undo" at bounding box center [364, 664] width 57 height 23
click at [179, 562] on div "Eraser" at bounding box center [181, 664] width 28 height 9
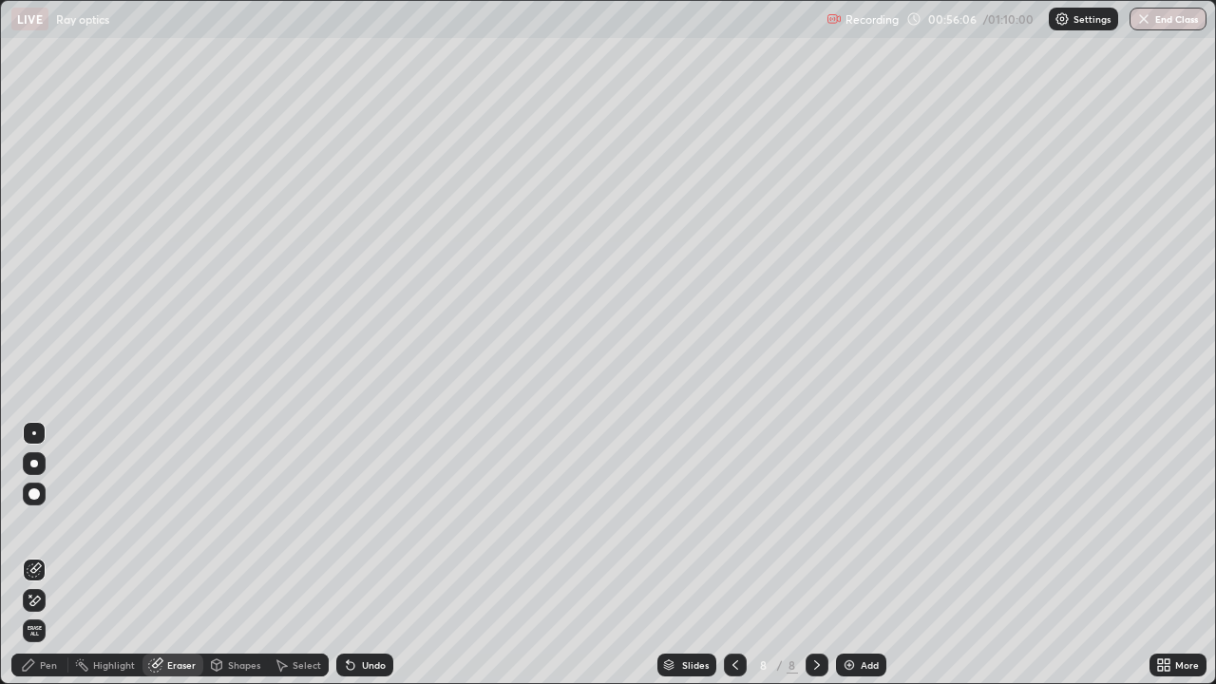
click at [31, 562] on icon at bounding box center [28, 664] width 11 height 11
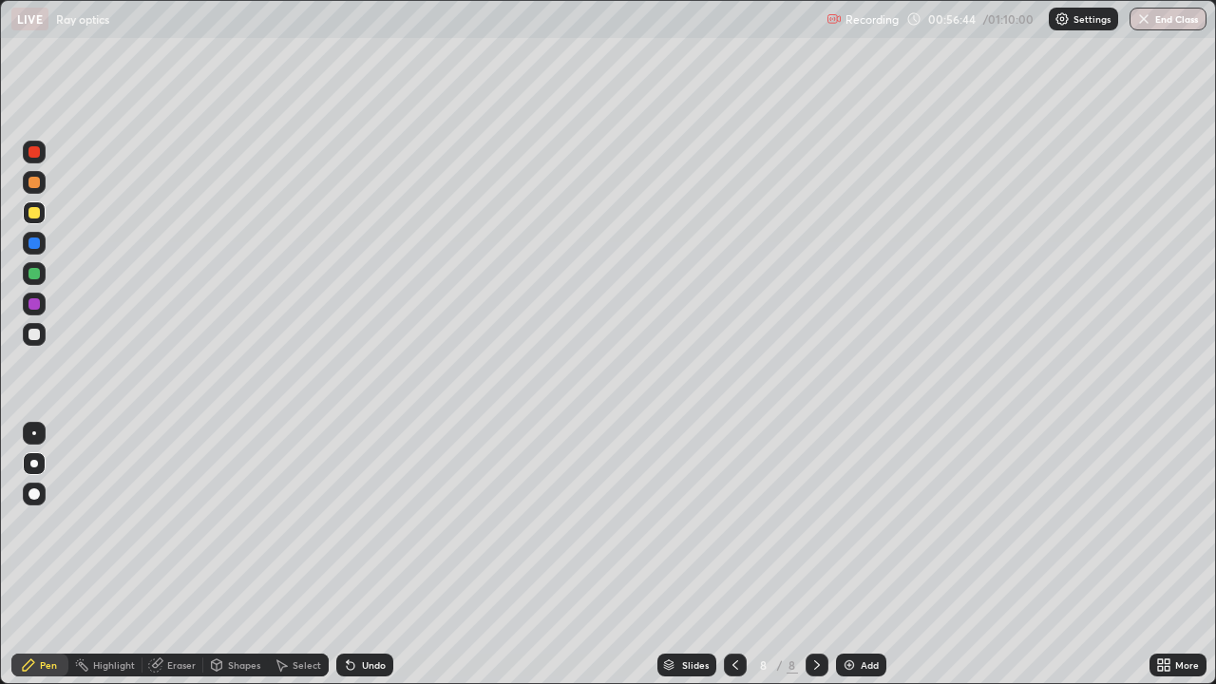
click at [864, 562] on div "Add" at bounding box center [861, 664] width 50 height 23
click at [33, 277] on div at bounding box center [33, 273] width 11 height 11
click at [30, 338] on div at bounding box center [33, 334] width 11 height 11
click at [227, 562] on div "Shapes" at bounding box center [235, 665] width 65 height 38
click at [45, 562] on div "Pen" at bounding box center [39, 664] width 57 height 23
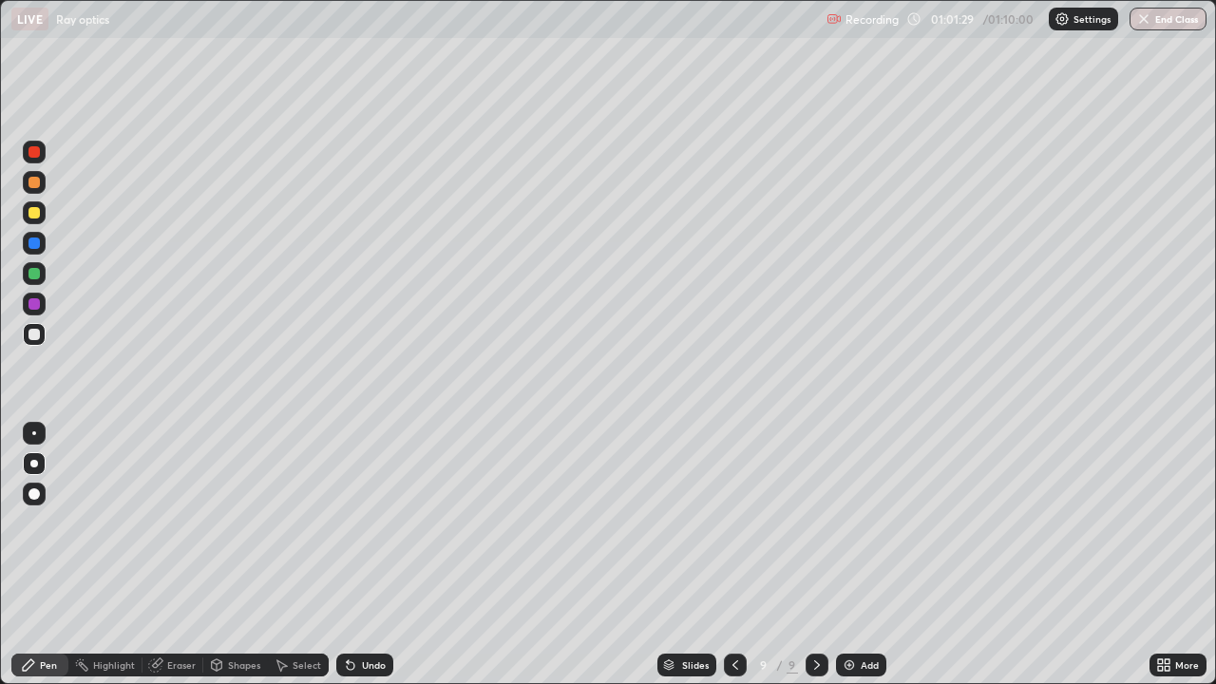
click at [850, 562] on img at bounding box center [848, 664] width 15 height 15
click at [42, 180] on div at bounding box center [34, 182] width 23 height 23
click at [38, 334] on div at bounding box center [33, 334] width 11 height 11
click at [34, 271] on div at bounding box center [33, 273] width 11 height 11
click at [35, 493] on div at bounding box center [33, 493] width 11 height 11
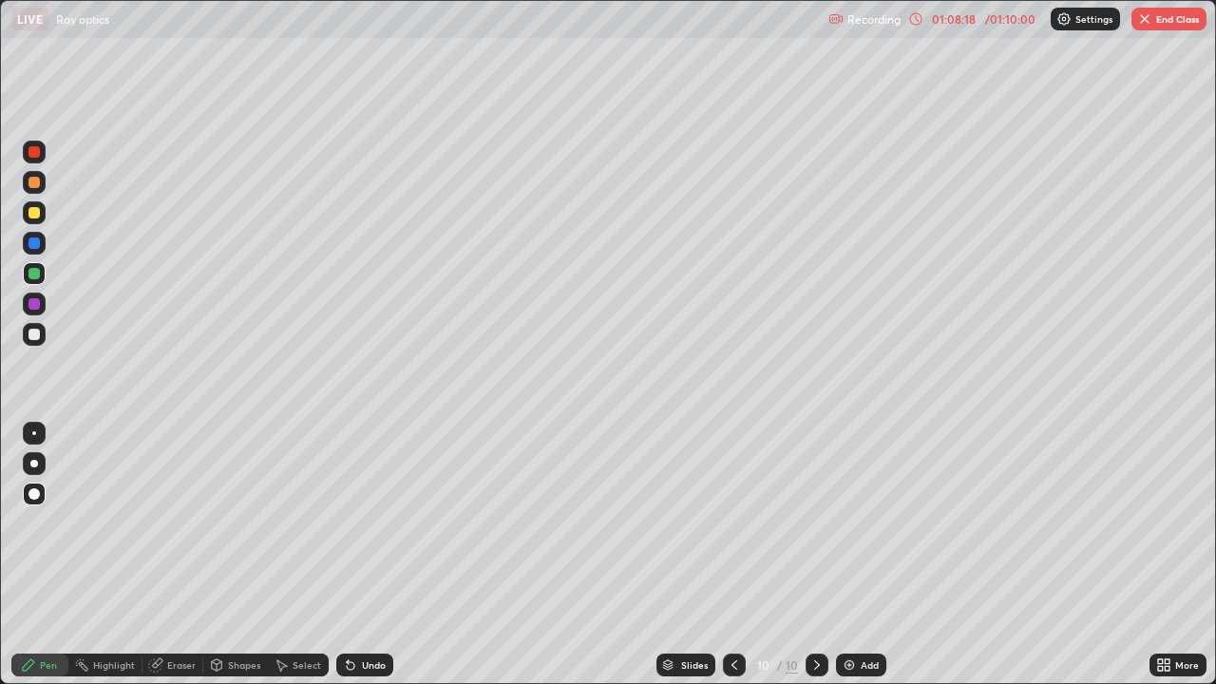
click at [120, 562] on div "Highlight" at bounding box center [114, 664] width 42 height 9
click at [33, 562] on icon at bounding box center [33, 598] width 9 height 9
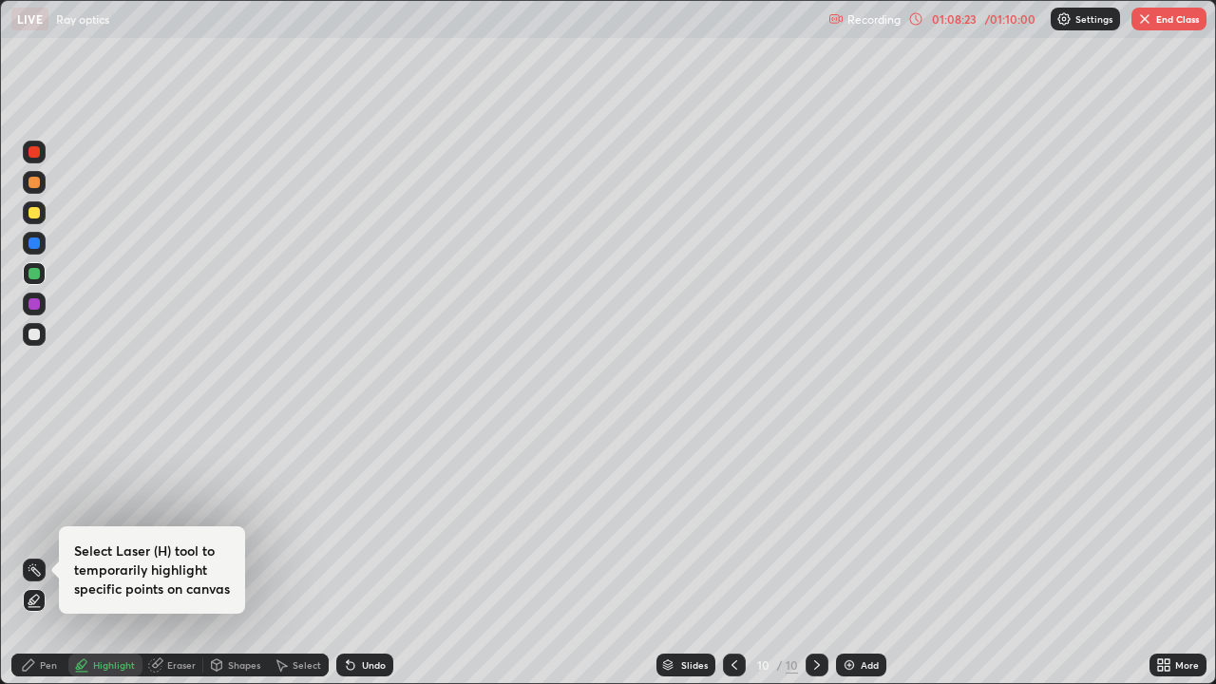
click at [34, 562] on icon at bounding box center [28, 664] width 15 height 15
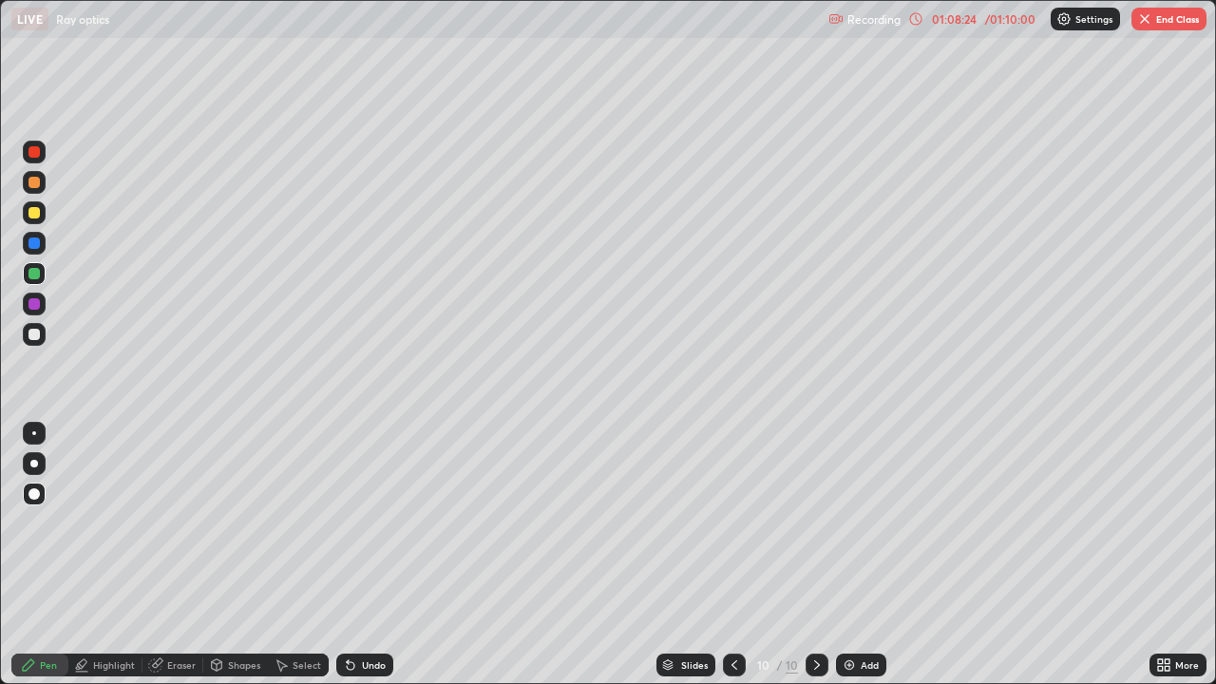
click at [35, 334] on div at bounding box center [33, 334] width 11 height 11
click at [112, 562] on div "Highlight" at bounding box center [114, 664] width 42 height 9
click at [40, 562] on div "Pen" at bounding box center [39, 664] width 57 height 23
click at [41, 431] on div at bounding box center [34, 433] width 23 height 23
click at [36, 269] on div at bounding box center [33, 273] width 11 height 11
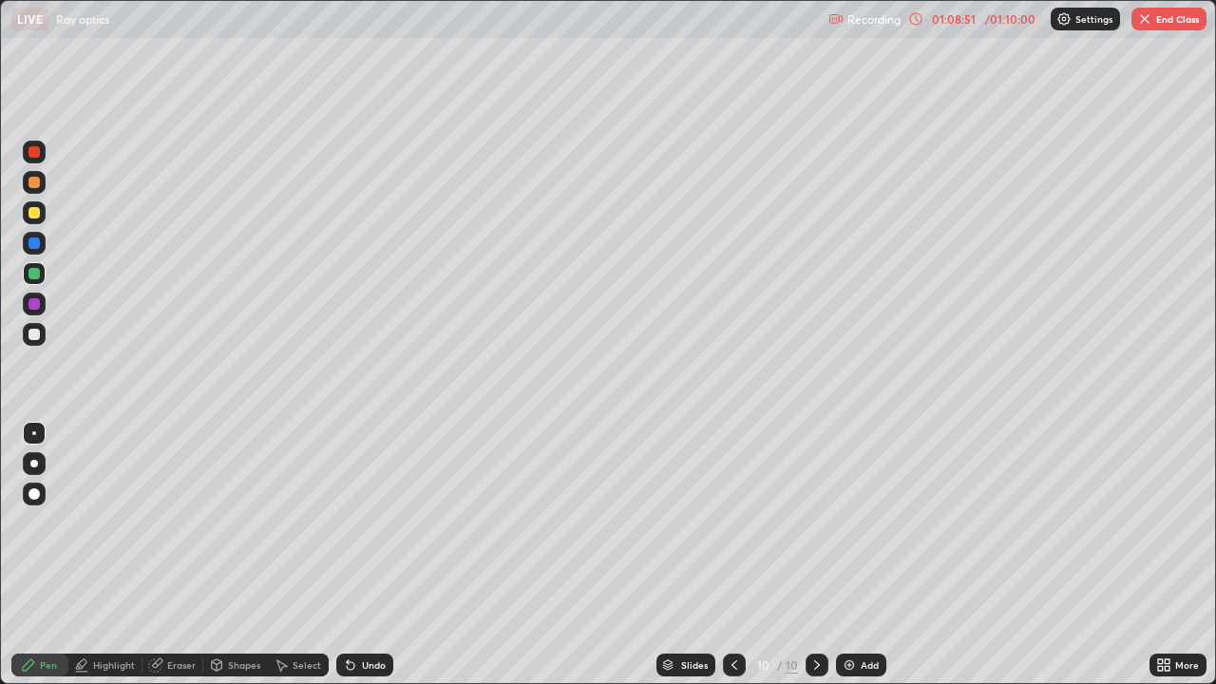
click at [370, 562] on div "Undo" at bounding box center [364, 664] width 57 height 23
click at [362, 562] on div "Undo" at bounding box center [364, 664] width 57 height 23
click at [37, 330] on div at bounding box center [33, 334] width 11 height 11
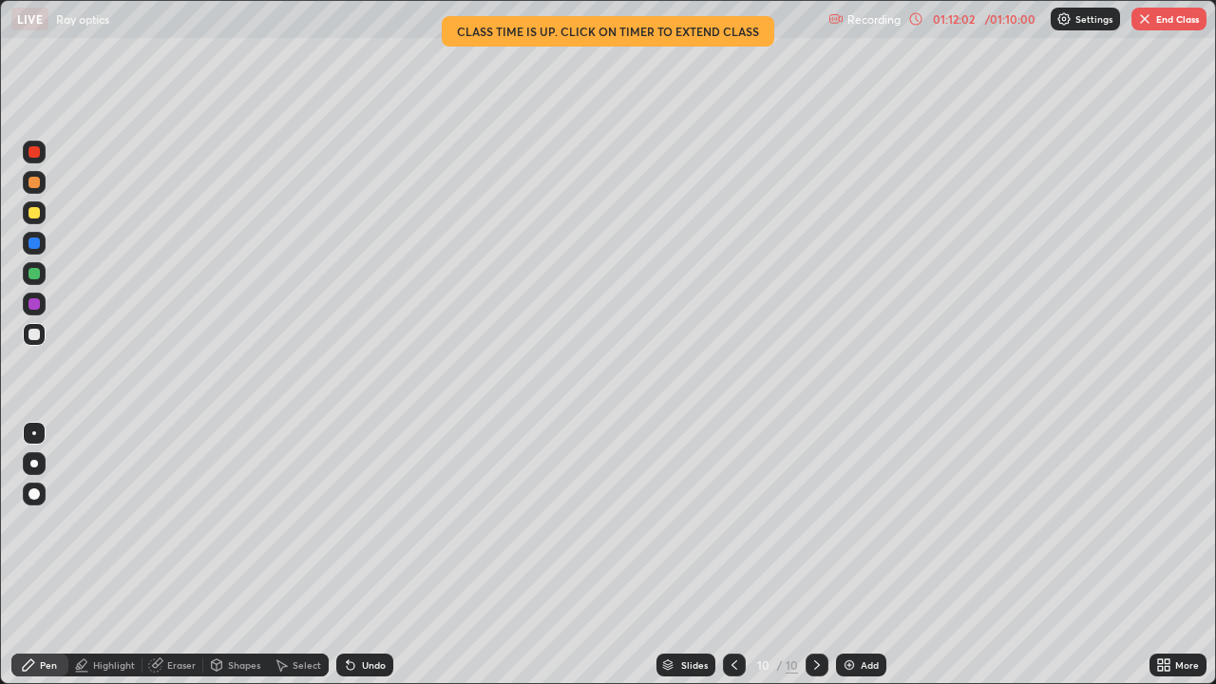
click at [1161, 21] on button "End Class" at bounding box center [1168, 19] width 75 height 23
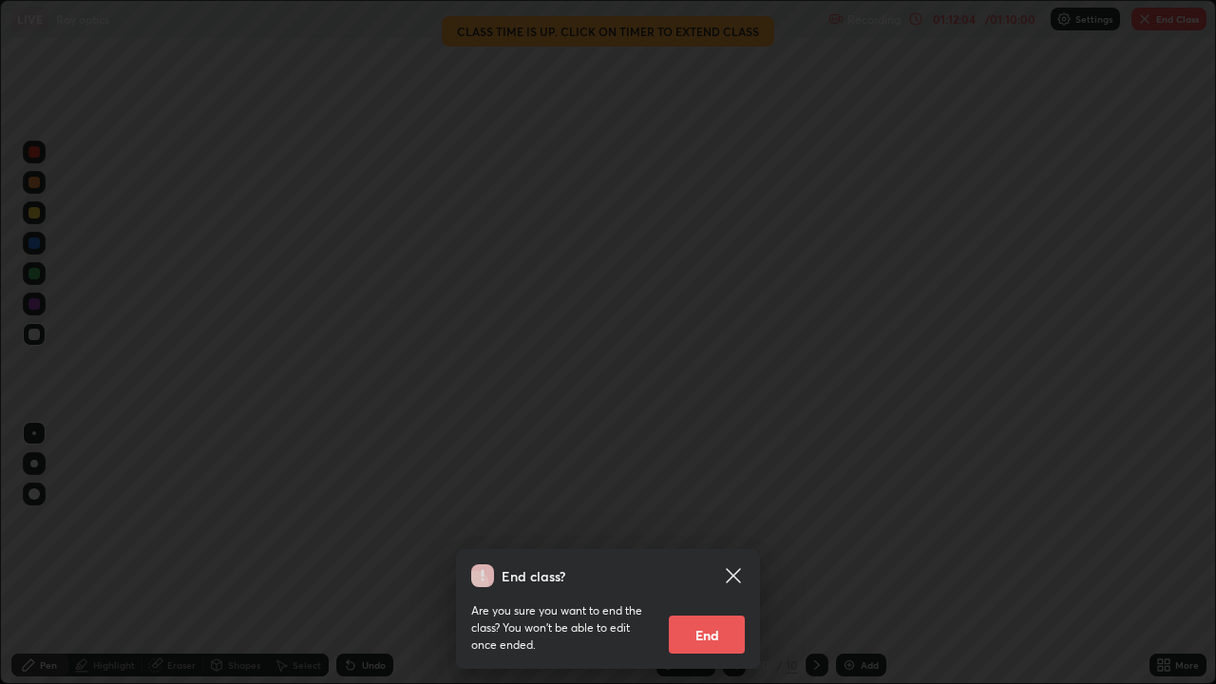
click at [707, 562] on button "End" at bounding box center [707, 634] width 76 height 38
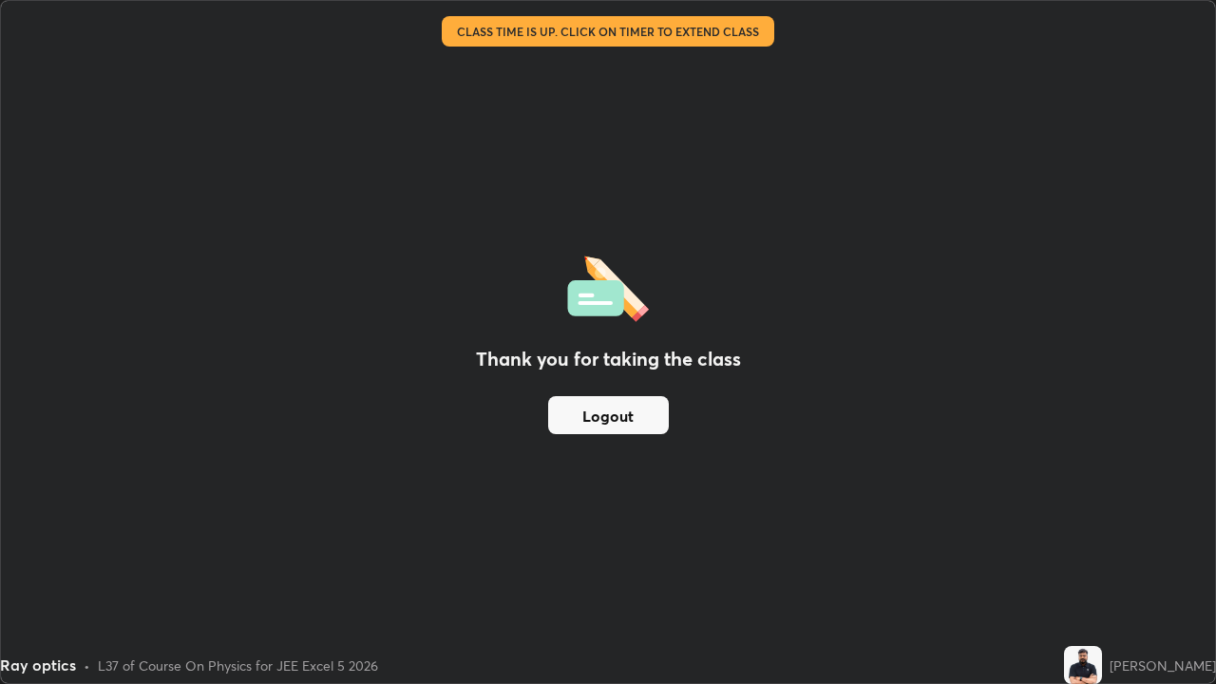
click at [637, 427] on button "Logout" at bounding box center [608, 415] width 121 height 38
